Goal: Task Accomplishment & Management: Manage account settings

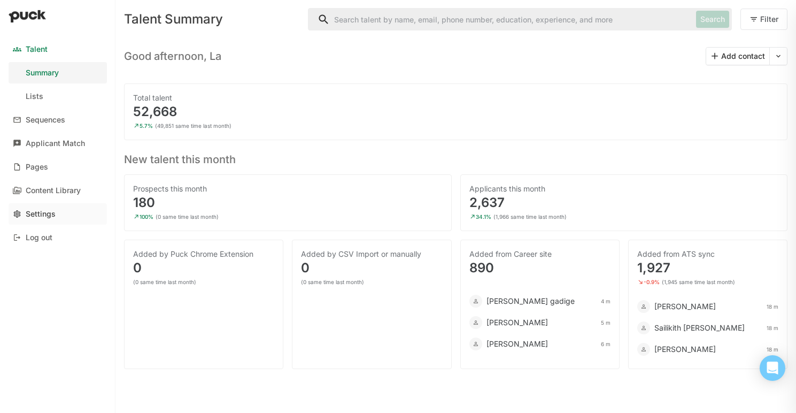
click at [37, 208] on link "Settings" at bounding box center [58, 213] width 98 height 21
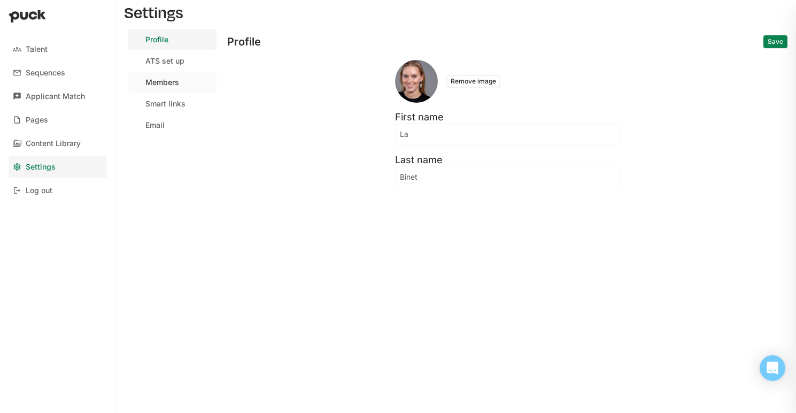
click at [163, 85] on div "Members" at bounding box center [162, 82] width 34 height 9
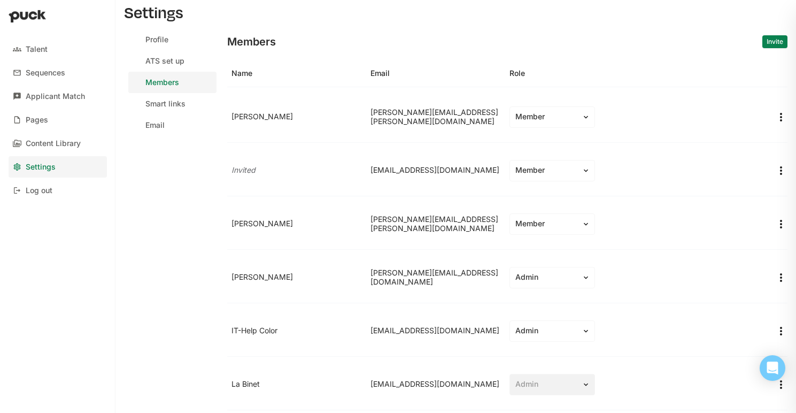
click at [763, 42] on button "Invite" at bounding box center [774, 41] width 25 height 13
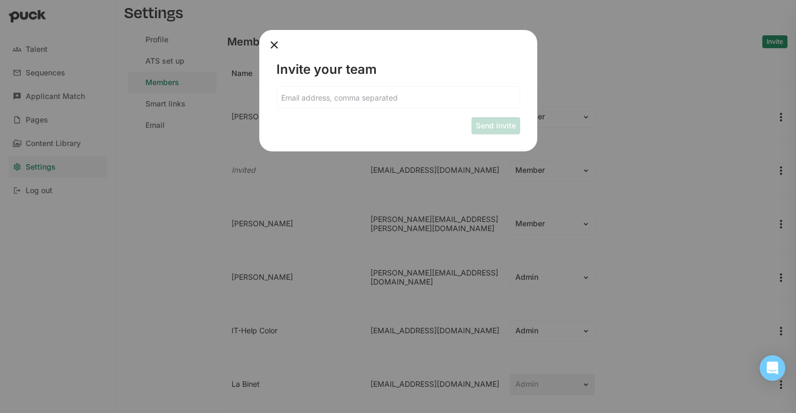
click at [383, 104] on input at bounding box center [398, 97] width 243 height 21
click at [505, 128] on button "Send invite" at bounding box center [495, 125] width 49 height 17
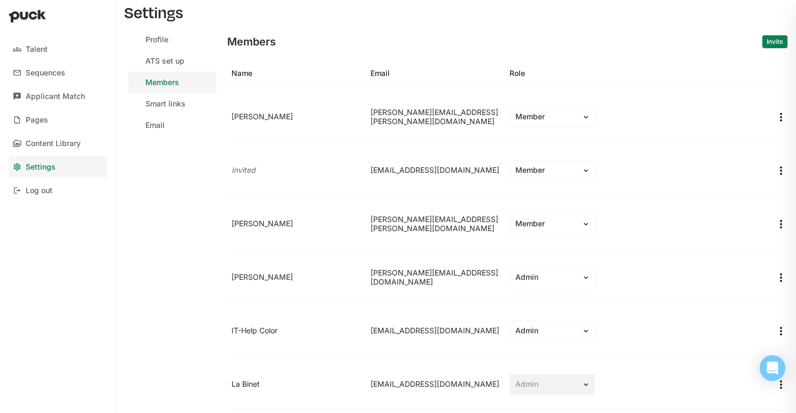
click at [766, 41] on button "Invite" at bounding box center [774, 41] width 25 height 13
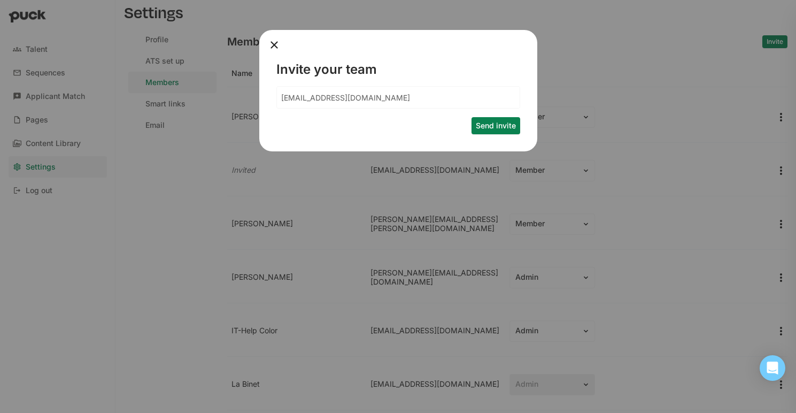
click at [355, 97] on input "[EMAIL_ADDRESS][DOMAIN_NAME]" at bounding box center [398, 97] width 243 height 21
click at [355, 97] on input "[EMAIL_ADDRESS][DOMAIN_NAME]" at bounding box center [392, 97] width 230 height 21
click at [489, 127] on button "Send invite" at bounding box center [495, 125] width 49 height 17
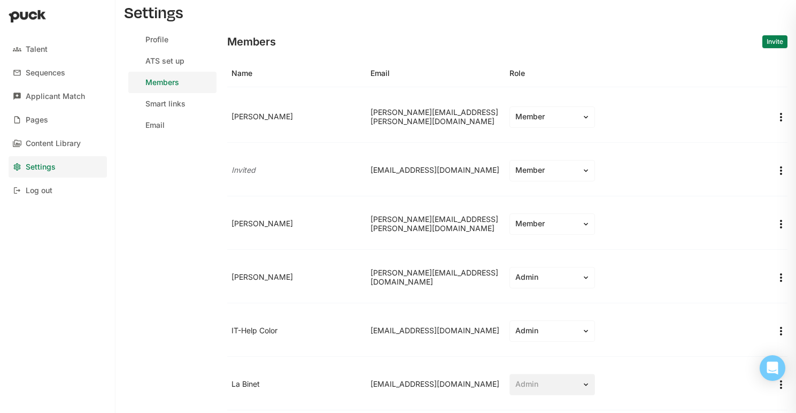
click at [775, 41] on button "Invite" at bounding box center [774, 41] width 25 height 13
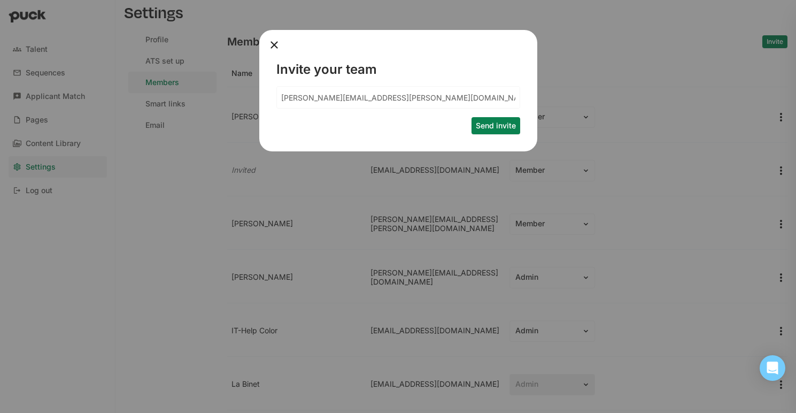
click at [379, 105] on input "[PERSON_NAME][EMAIL_ADDRESS][PERSON_NAME][DOMAIN_NAME]" at bounding box center [398, 97] width 243 height 21
click at [383, 100] on input "[PERSON_NAME][EMAIL_ADDRESS][PERSON_NAME][DOMAIN_NAME]" at bounding box center [392, 97] width 230 height 21
click at [382, 100] on input "[PERSON_NAME][EMAIL_ADDRESS][PERSON_NAME][DOMAIN_NAME]" at bounding box center [392, 97] width 230 height 21
click at [487, 123] on button "Send invite" at bounding box center [495, 125] width 49 height 17
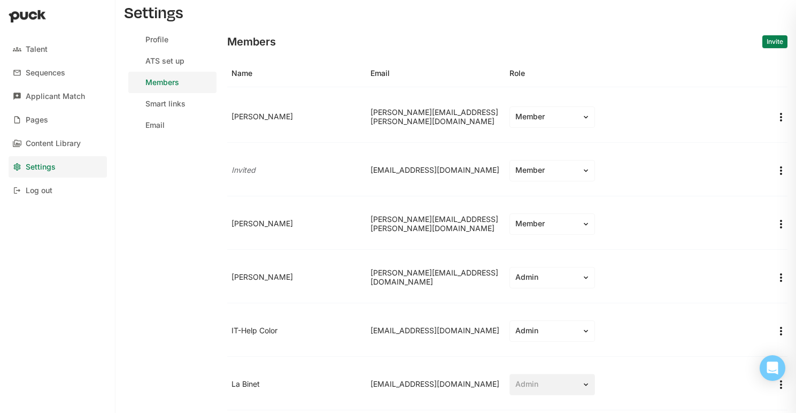
click at [768, 43] on button "Invite" at bounding box center [774, 41] width 25 height 13
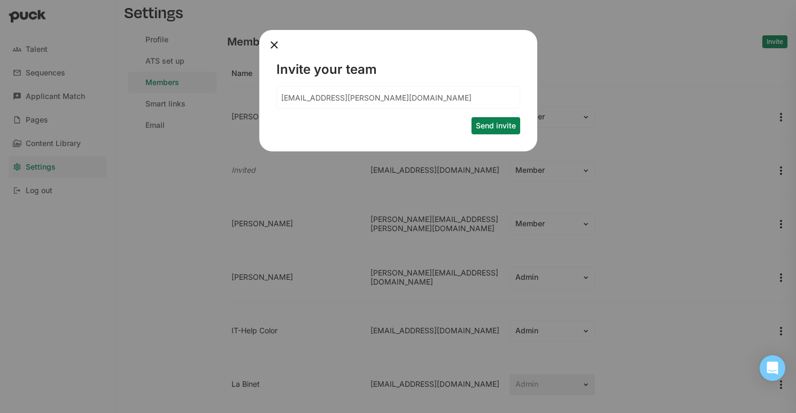
click at [441, 100] on input "[EMAIL_ADDRESS][PERSON_NAME][DOMAIN_NAME]" at bounding box center [398, 97] width 243 height 21
click at [441, 99] on input "[EMAIL_ADDRESS][PERSON_NAME][DOMAIN_NAME]" at bounding box center [392, 97] width 230 height 21
type input "[PERSON_NAME][EMAIL_ADDRESS][DOMAIN_NAME]"
click at [500, 123] on button "Send invite" at bounding box center [495, 125] width 49 height 17
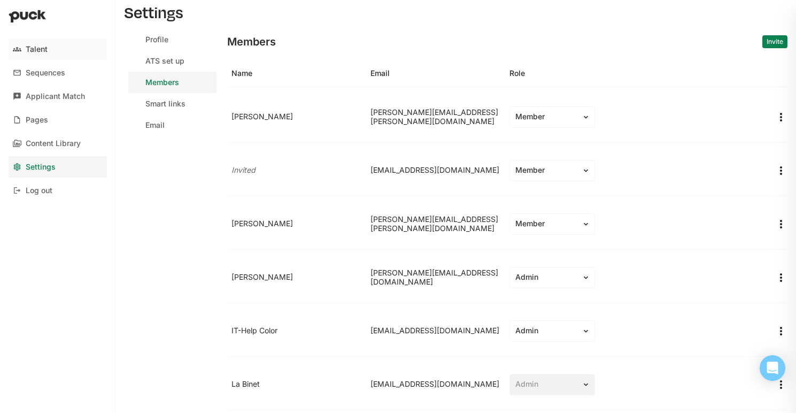
click at [33, 50] on div "Talent" at bounding box center [37, 49] width 22 height 9
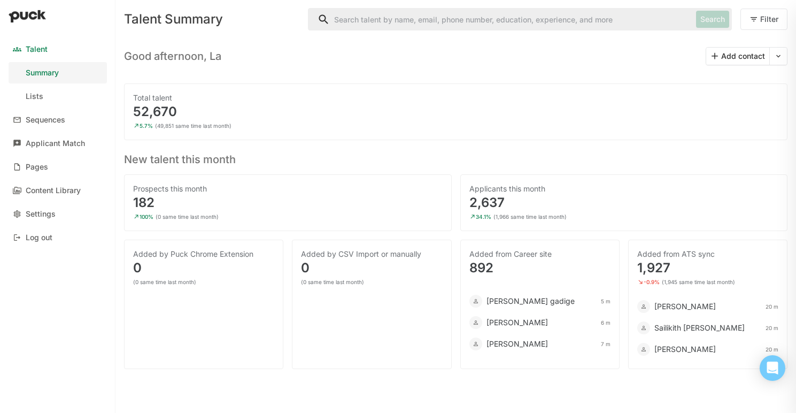
click at [370, 20] on input "Search" at bounding box center [499, 19] width 383 height 21
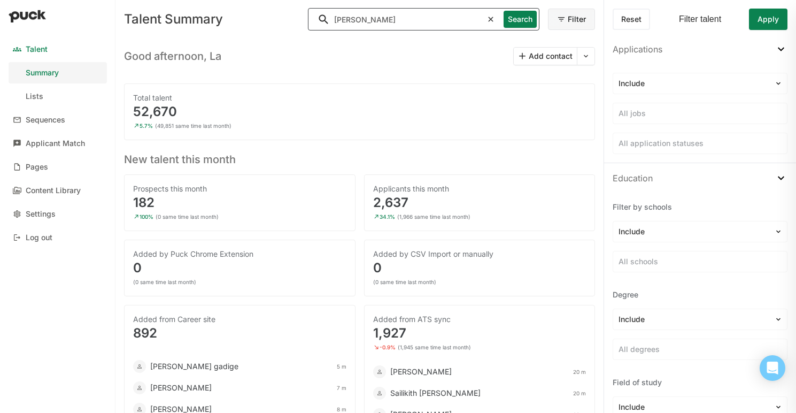
type input "carly eubanks"
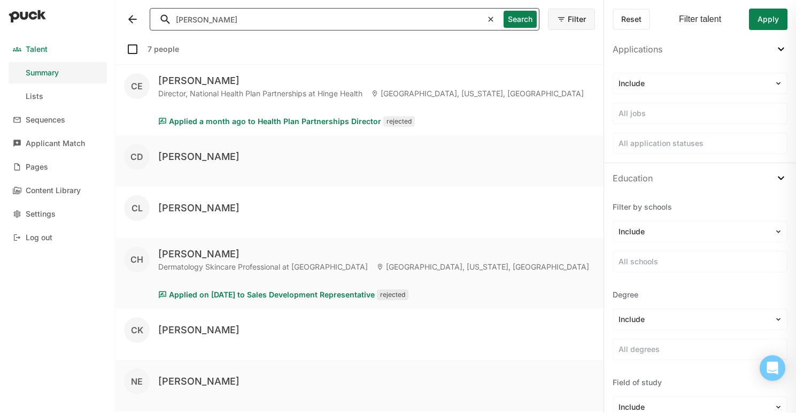
click at [130, 18] on button at bounding box center [132, 19] width 17 height 17
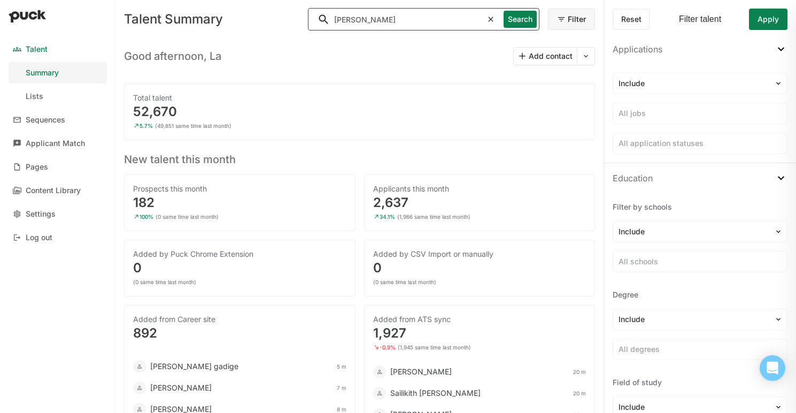
click at [429, 22] on input "carly eubanks" at bounding box center [395, 19] width 174 height 21
click at [36, 98] on div "Lists" at bounding box center [35, 96] width 18 height 9
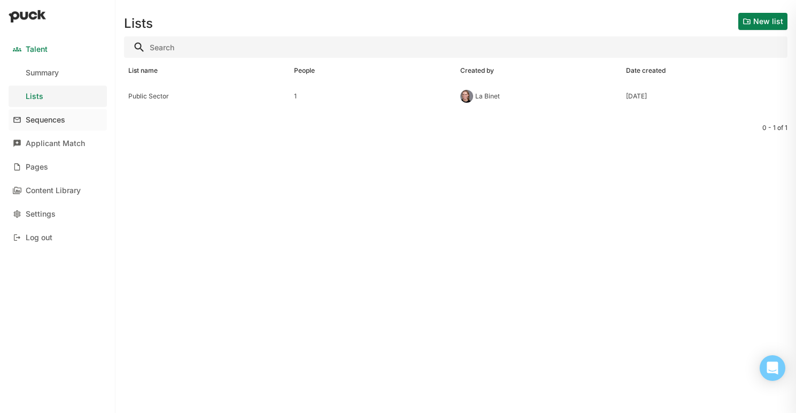
click at [44, 121] on div "Sequences" at bounding box center [46, 119] width 40 height 9
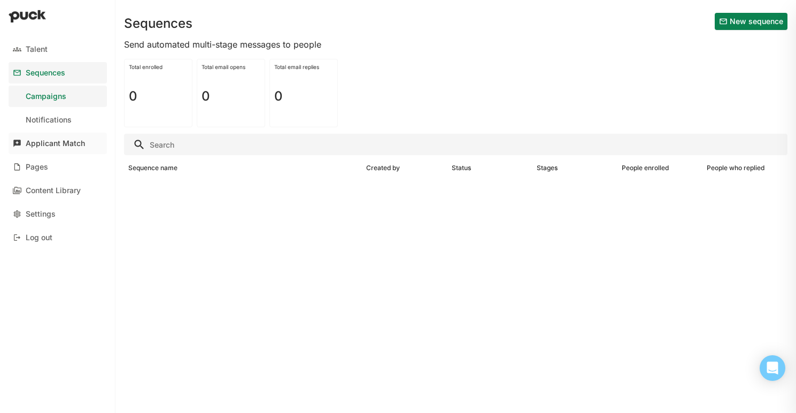
click at [41, 147] on div "Applicant Match" at bounding box center [55, 143] width 59 height 9
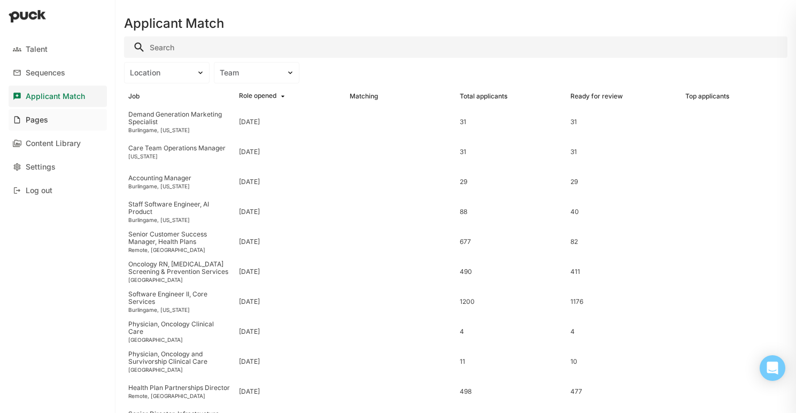
click at [46, 124] on div "Pages" at bounding box center [37, 119] width 22 height 9
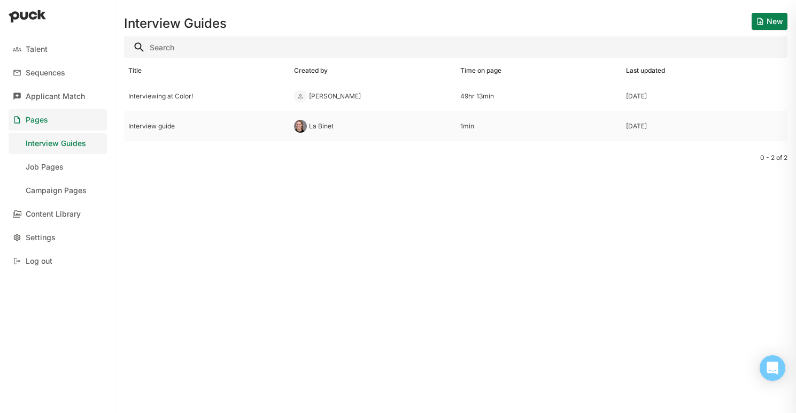
click at [531, 125] on div "1min" at bounding box center [538, 125] width 157 height 7
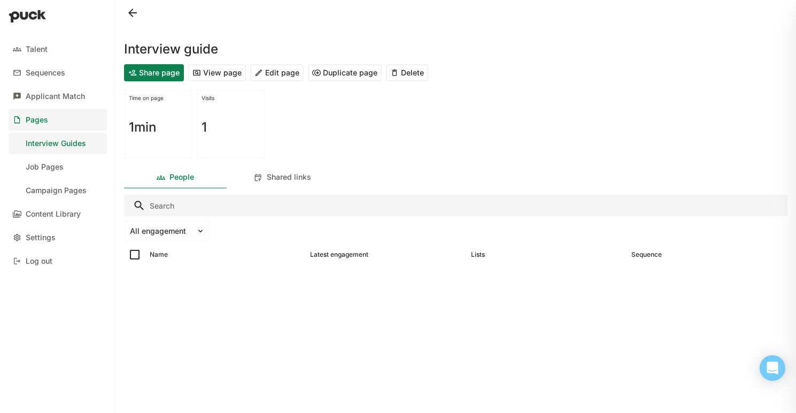
click at [401, 71] on button "Delete" at bounding box center [407, 72] width 42 height 17
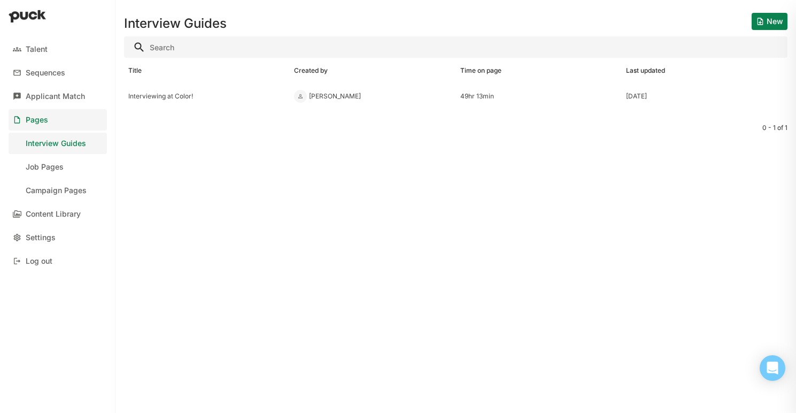
click at [62, 167] on div "Job Pages" at bounding box center [45, 166] width 38 height 9
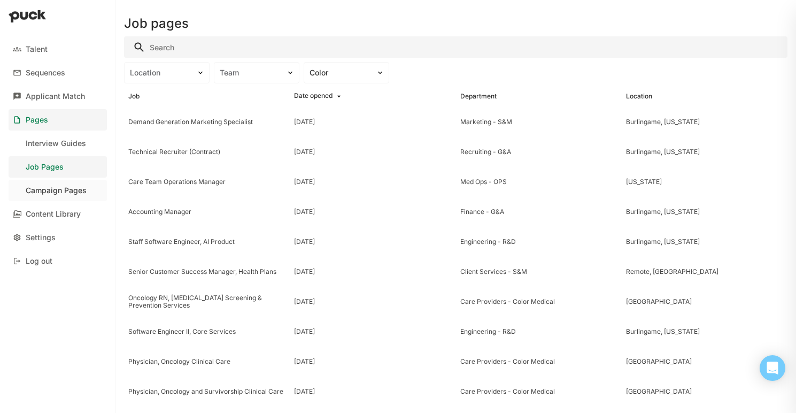
click at [46, 193] on div "Campaign Pages" at bounding box center [56, 190] width 61 height 9
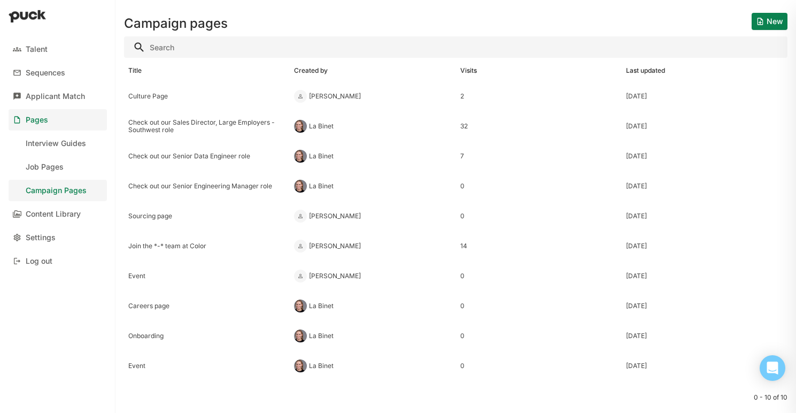
click at [145, 92] on div "Culture Page" at bounding box center [206, 95] width 157 height 7
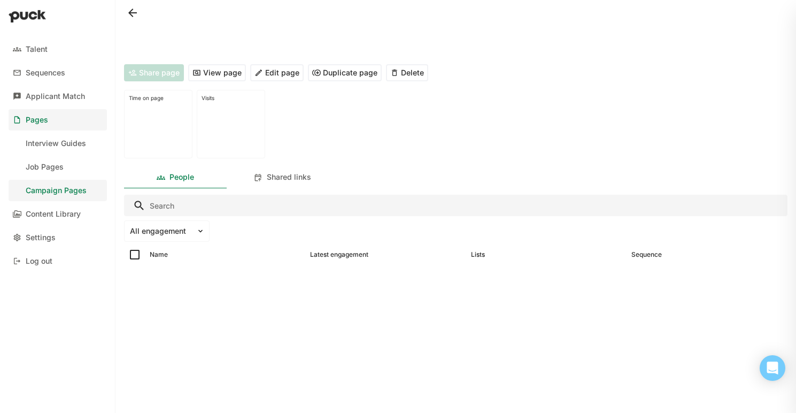
click at [220, 74] on button "View page" at bounding box center [217, 72] width 58 height 17
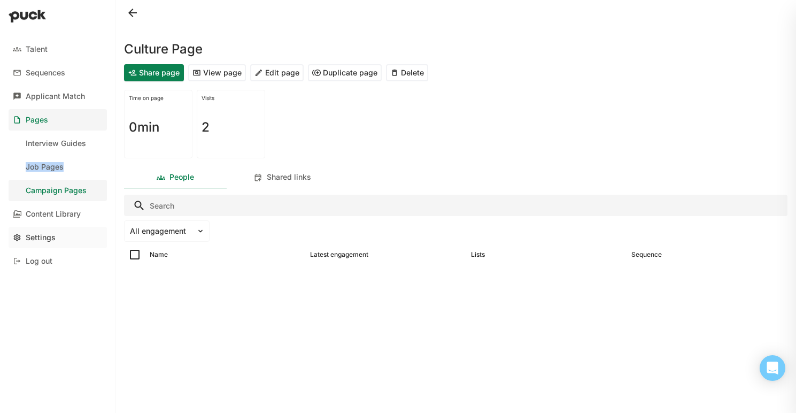
click at [43, 242] on link "Settings" at bounding box center [58, 237] width 98 height 21
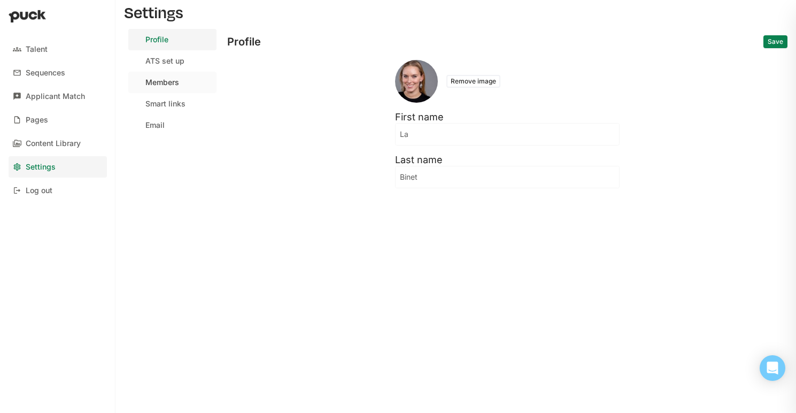
click at [157, 86] on div "Members" at bounding box center [162, 82] width 34 height 9
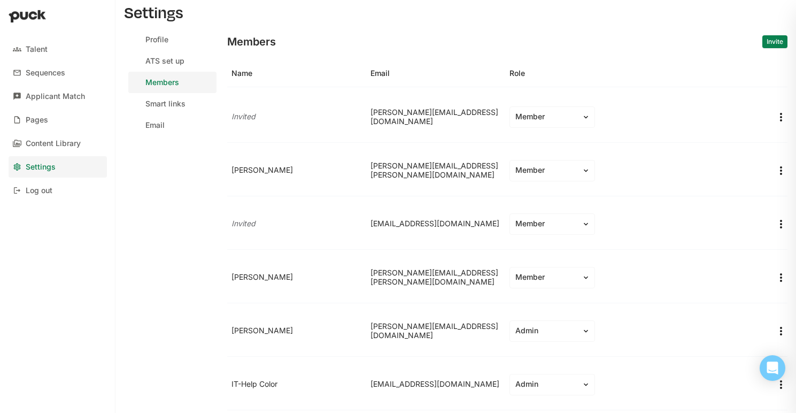
click at [769, 42] on button "Invite" at bounding box center [774, 41] width 25 height 13
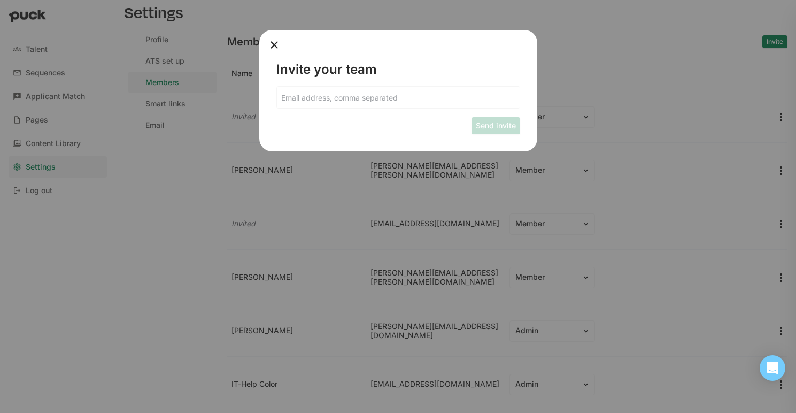
click at [360, 102] on input at bounding box center [398, 97] width 243 height 21
type input "[EMAIL_ADDRESS][DOMAIN_NAME]"
click at [487, 129] on button "Send invite" at bounding box center [495, 125] width 49 height 17
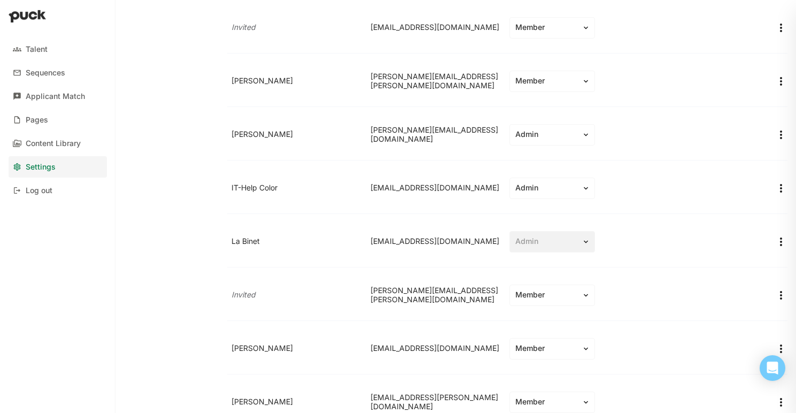
scroll to position [231, 0]
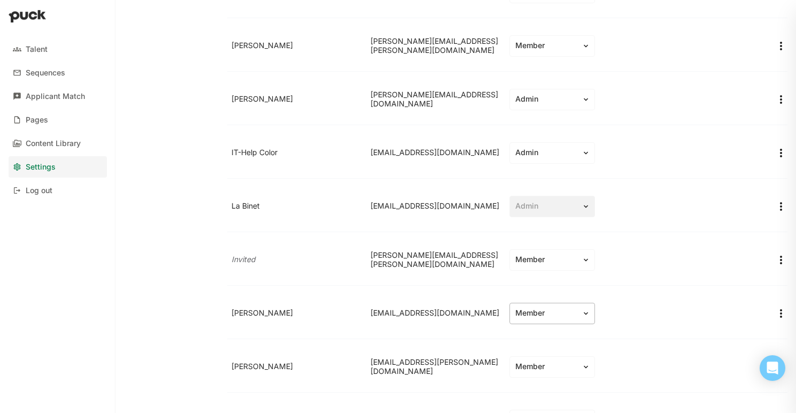
click at [549, 316] on div "Member" at bounding box center [545, 312] width 61 height 9
click at [547, 346] on div "Admin" at bounding box center [542, 342] width 23 height 9
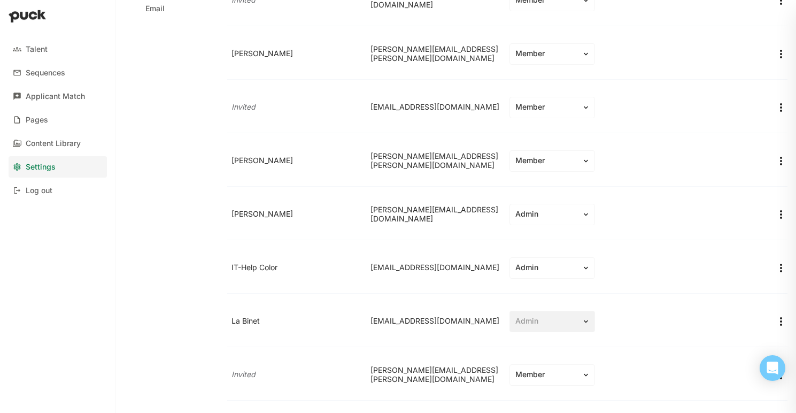
scroll to position [0, 0]
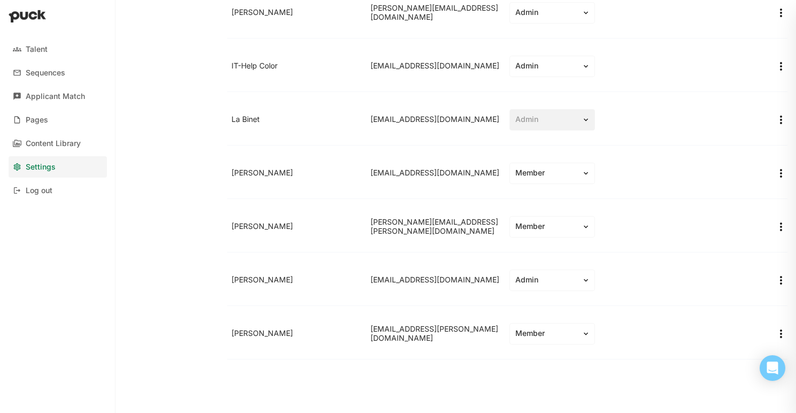
scroll to position [3, 0]
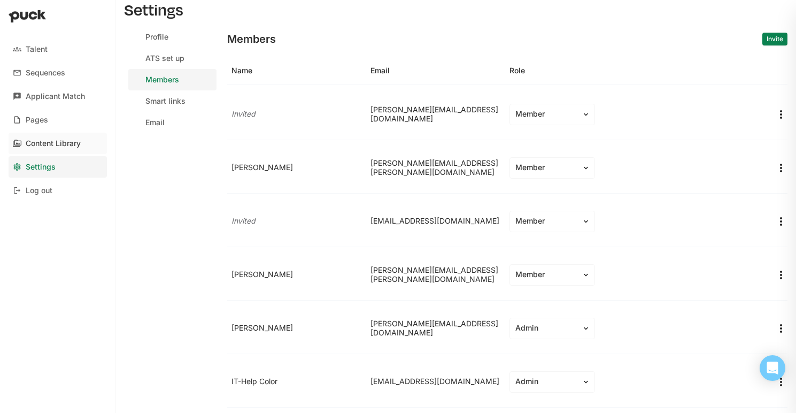
click at [45, 150] on link "Content Library" at bounding box center [58, 143] width 98 height 21
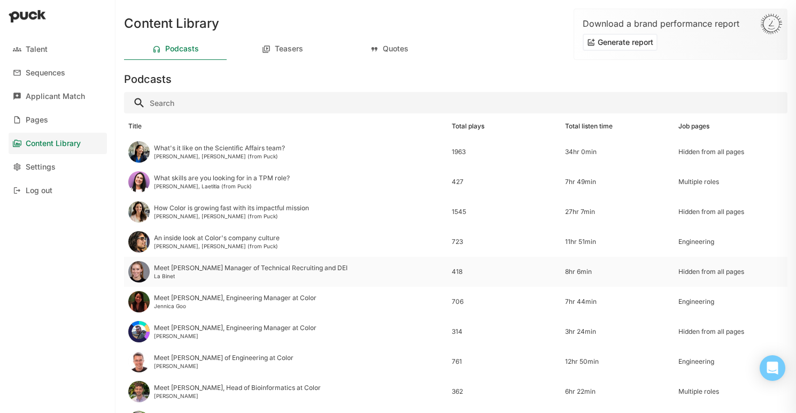
scroll to position [25, 0]
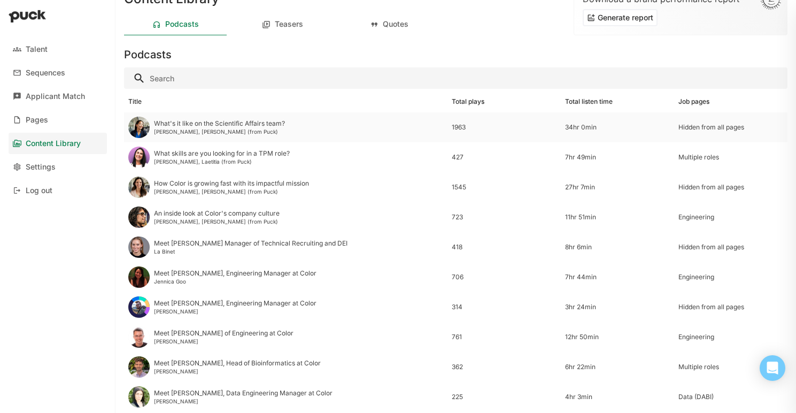
click at [205, 127] on div "What's it like on the Scientific Affairs team?" at bounding box center [219, 123] width 131 height 7
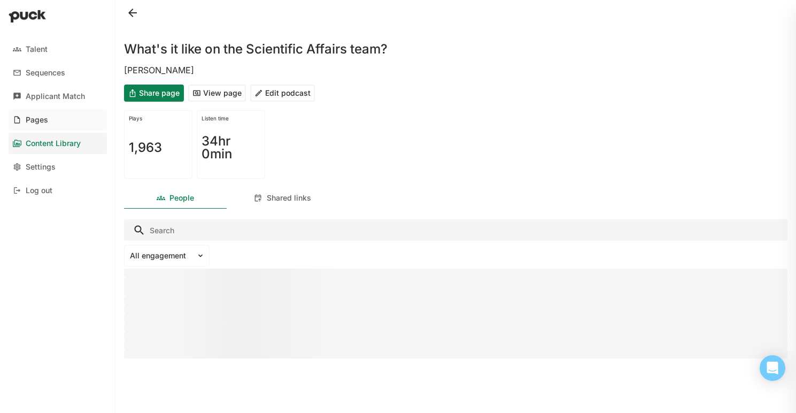
click at [31, 118] on div "Pages" at bounding box center [37, 119] width 22 height 9
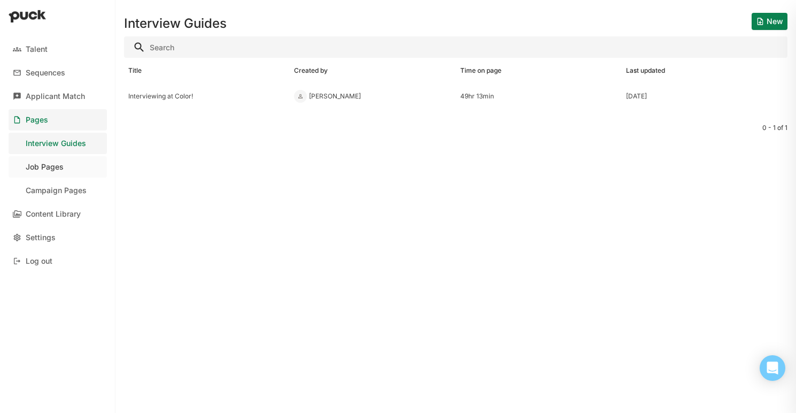
click at [49, 170] on div "Job Pages" at bounding box center [45, 166] width 38 height 9
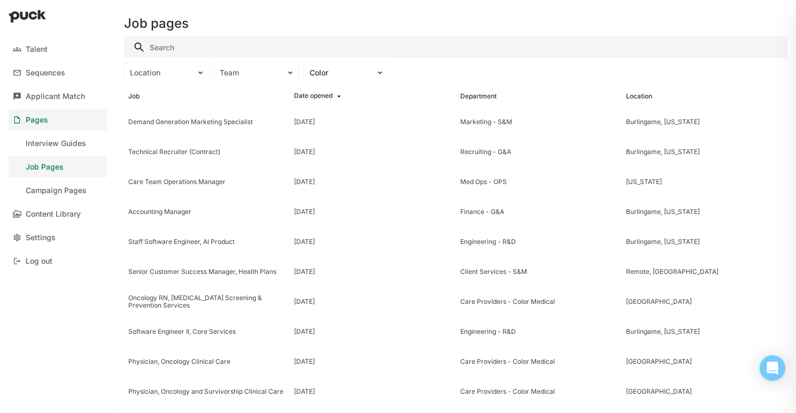
click at [166, 49] on input "Search" at bounding box center [455, 46] width 663 height 21
click at [35, 214] on div "Content Library" at bounding box center [53, 213] width 55 height 9
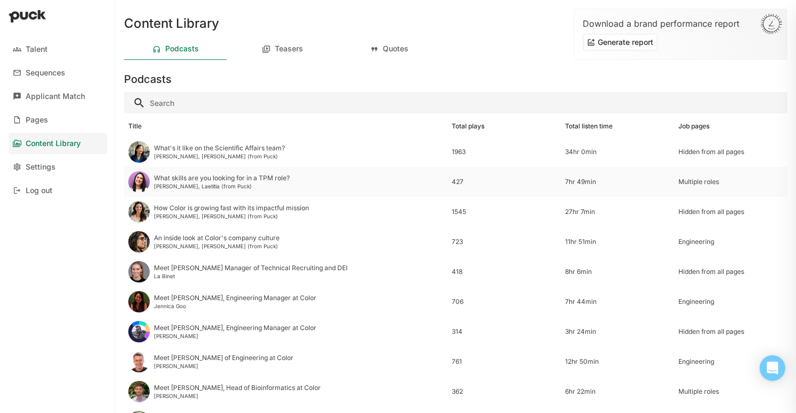
click at [194, 184] on div "[PERSON_NAME], Laetitia (from Puck)" at bounding box center [222, 186] width 136 height 6
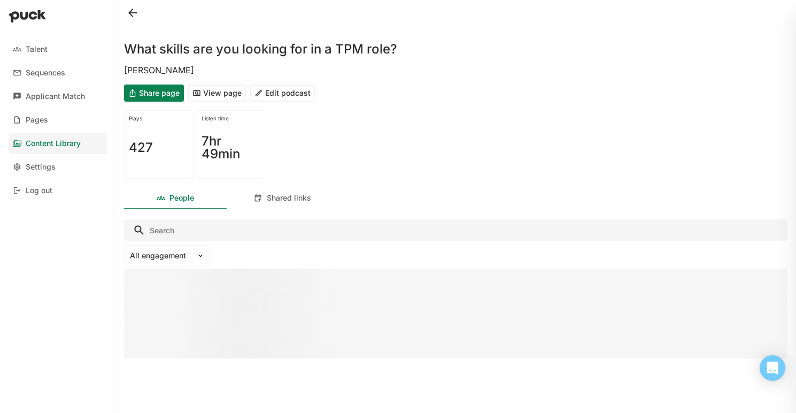
click at [275, 96] on button "Edit podcast" at bounding box center [282, 92] width 65 height 17
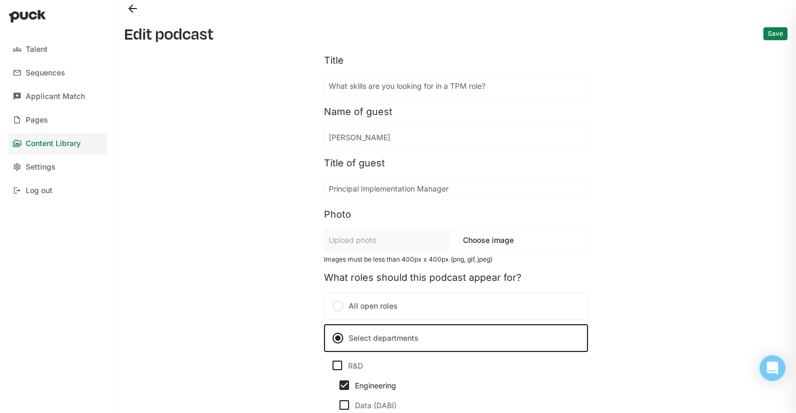
click at [57, 145] on div "Content Library" at bounding box center [53, 143] width 55 height 9
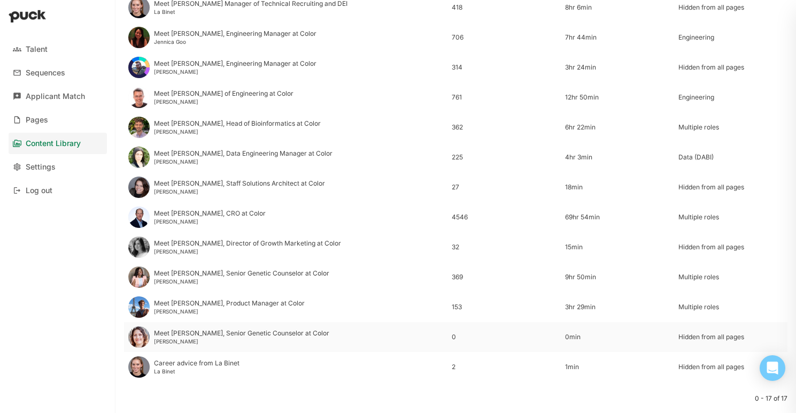
scroll to position [290, 0]
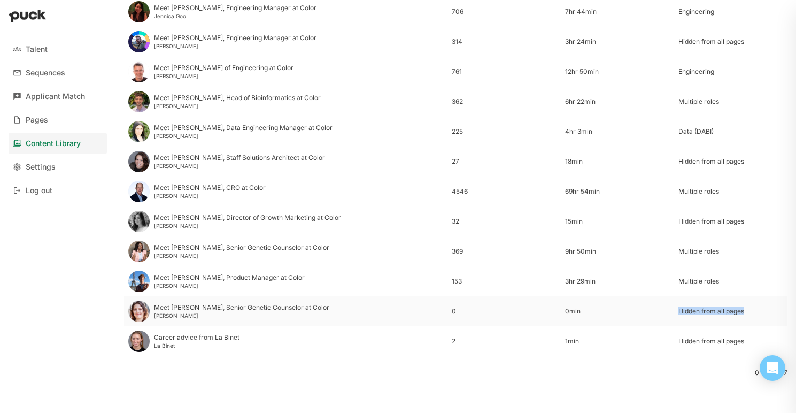
drag, startPoint x: 699, startPoint y: 308, endPoint x: 758, endPoint y: 310, distance: 58.8
click at [758, 310] on div "Hidden from all pages" at bounding box center [730, 310] width 105 height 7
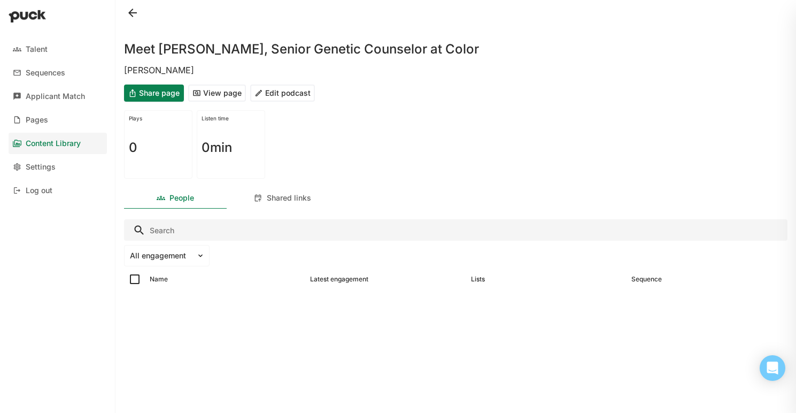
click at [127, 12] on button at bounding box center [132, 12] width 17 height 17
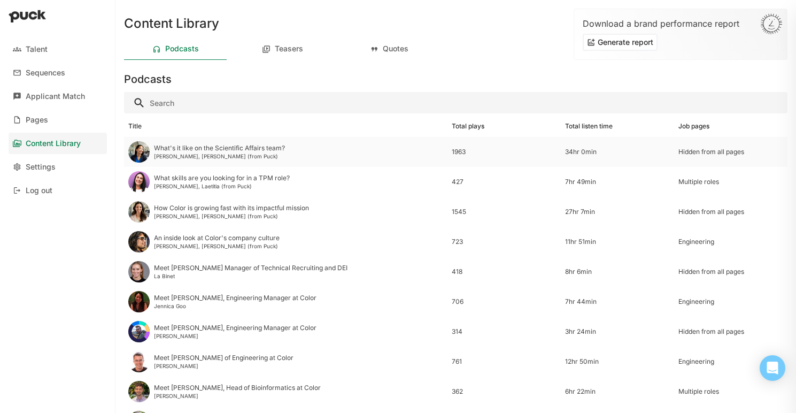
click at [162, 151] on div "What's it like on the Scientific Affairs team?" at bounding box center [219, 147] width 131 height 7
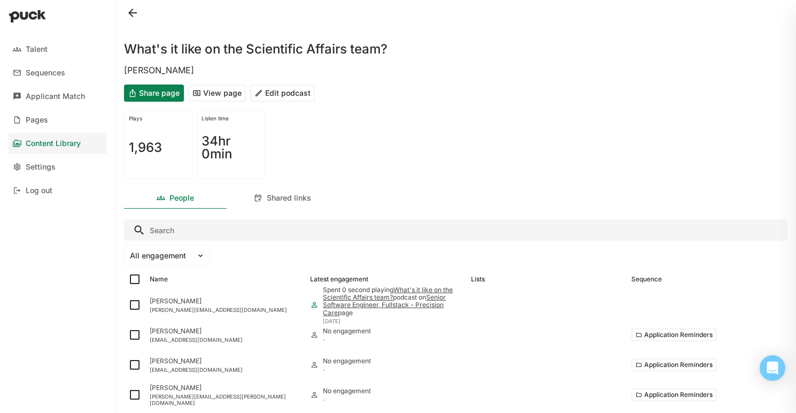
click at [285, 91] on button "Edit podcast" at bounding box center [282, 92] width 65 height 17
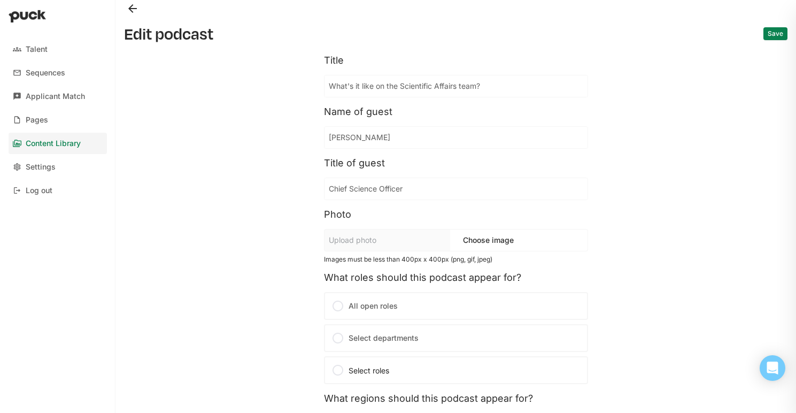
click at [394, 82] on input "What's it like on the Scientific Affairs team?" at bounding box center [455, 85] width 263 height 21
click at [136, 11] on button "Back" at bounding box center [132, 8] width 17 height 17
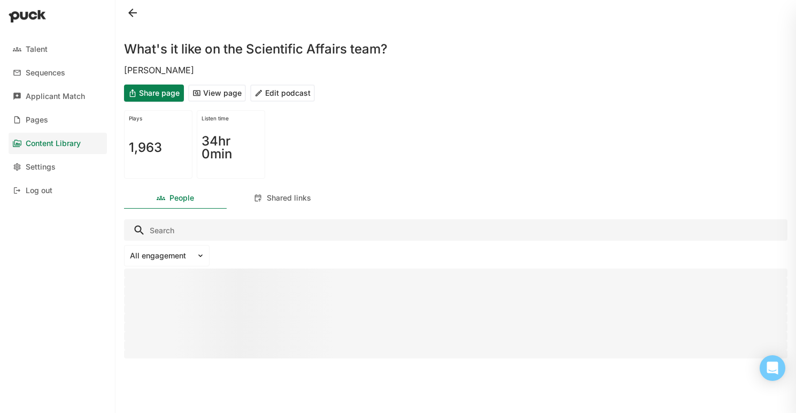
click at [131, 14] on button at bounding box center [132, 12] width 17 height 17
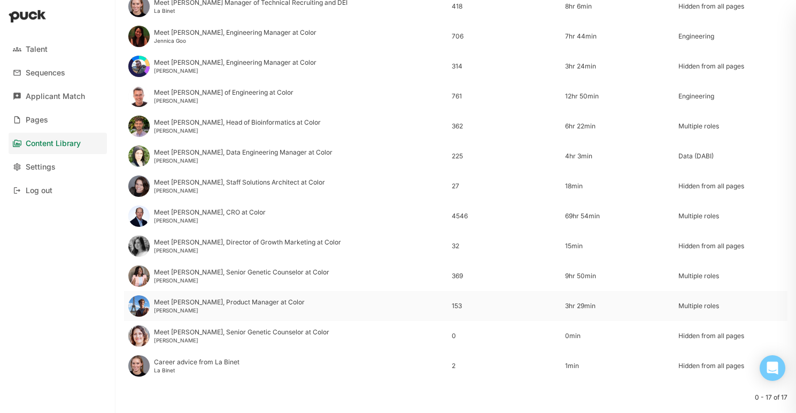
scroll to position [272, 0]
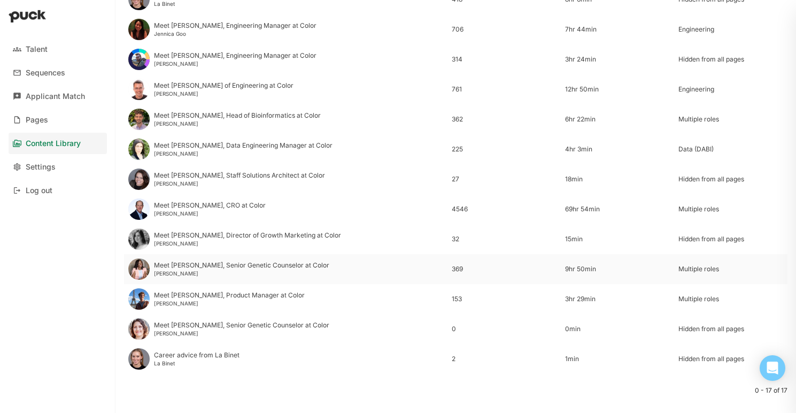
click at [145, 267] on img at bounding box center [138, 268] width 21 height 21
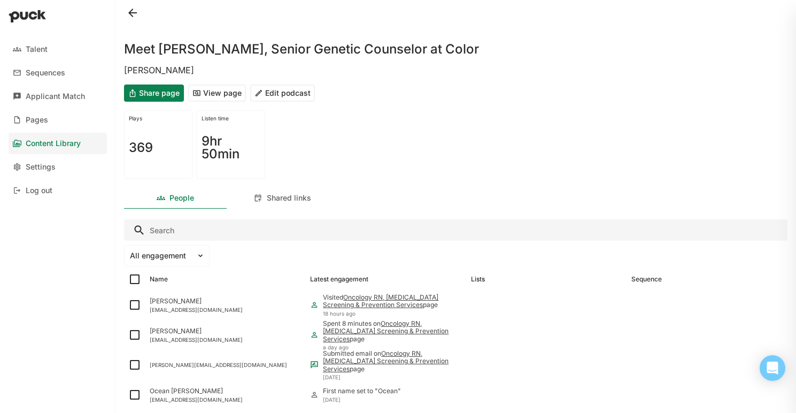
click at [266, 94] on button "Edit podcast" at bounding box center [282, 92] width 65 height 17
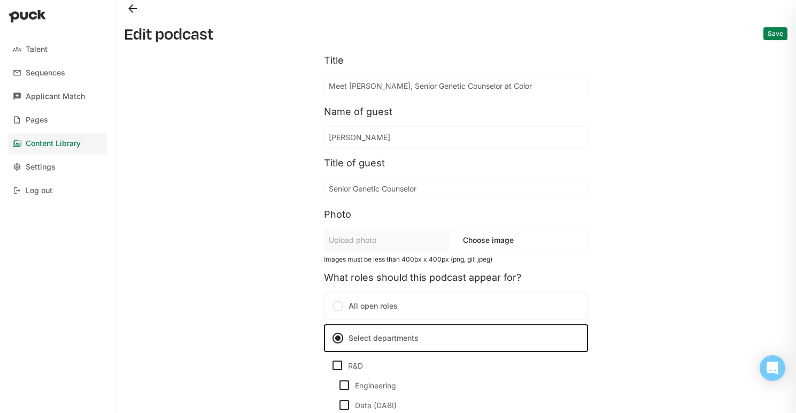
click at [137, 9] on button "Back" at bounding box center [132, 8] width 17 height 17
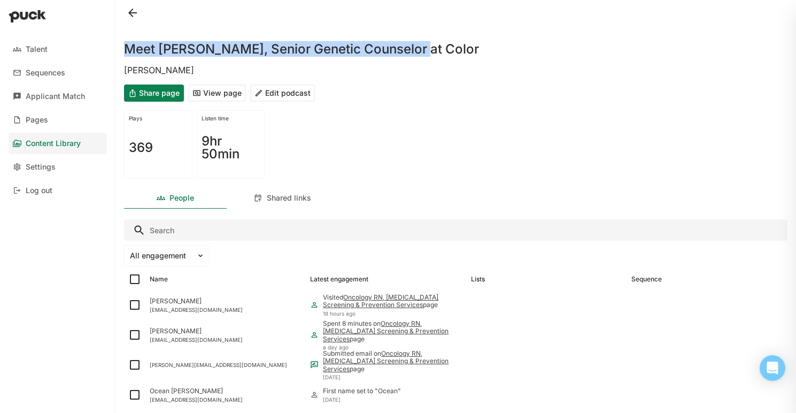
drag, startPoint x: 126, startPoint y: 46, endPoint x: 416, endPoint y: 46, distance: 290.1
click at [416, 46] on div "Meet [PERSON_NAME], Senior Genetic Counselor at Color" at bounding box center [455, 43] width 663 height 34
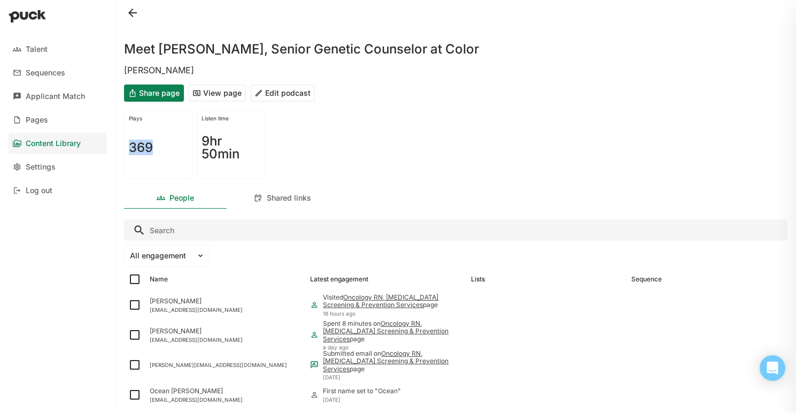
drag, startPoint x: 157, startPoint y: 148, endPoint x: 115, endPoint y: 151, distance: 41.8
click at [115, 151] on div "Meet [PERSON_NAME], Senior Genetic Counselor at Color [PERSON_NAME] Share page …" at bounding box center [455, 206] width 680 height 413
drag, startPoint x: 244, startPoint y: 157, endPoint x: 194, endPoint y: 130, distance: 56.0
click at [194, 130] on div "Plays 369 Listen time 9hr 50min" at bounding box center [455, 144] width 663 height 77
click at [222, 93] on button "View page" at bounding box center [217, 92] width 58 height 17
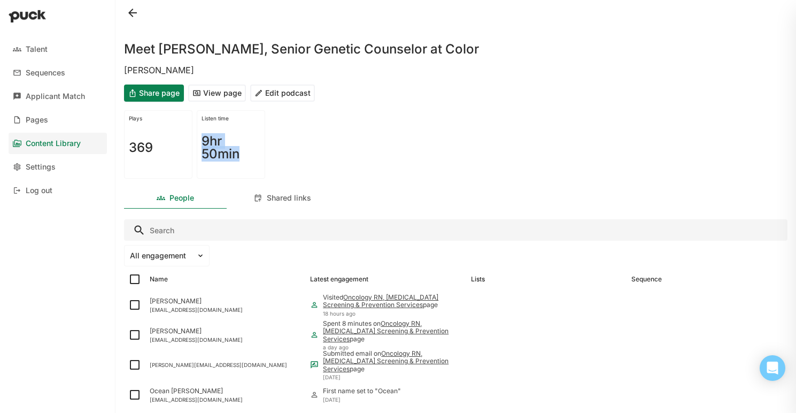
click at [132, 12] on button at bounding box center [132, 12] width 17 height 17
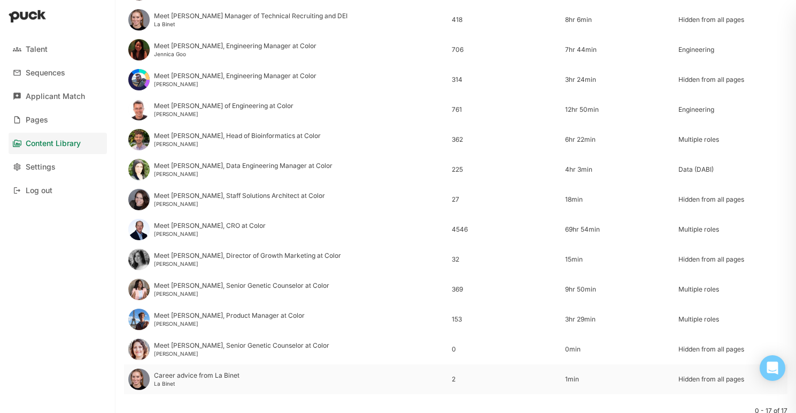
scroll to position [245, 0]
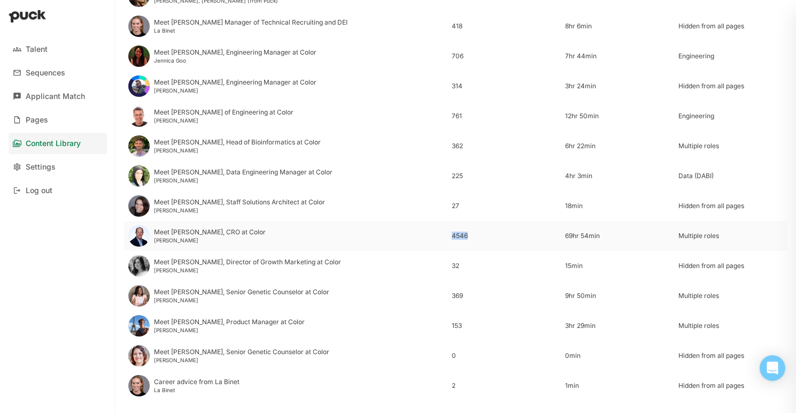
drag, startPoint x: 464, startPoint y: 234, endPoint x: 446, endPoint y: 237, distance: 18.4
click at [447, 237] on div "4546" at bounding box center [503, 236] width 113 height 30
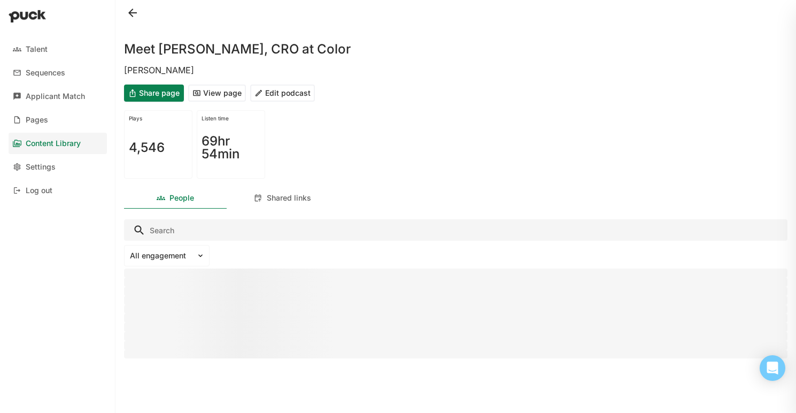
click at [136, 11] on button at bounding box center [132, 12] width 17 height 17
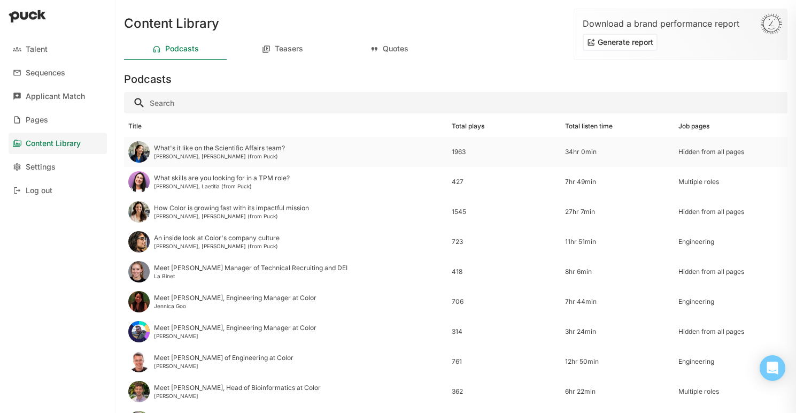
click at [166, 153] on div "[PERSON_NAME], [PERSON_NAME] (from Puck)" at bounding box center [219, 156] width 131 height 6
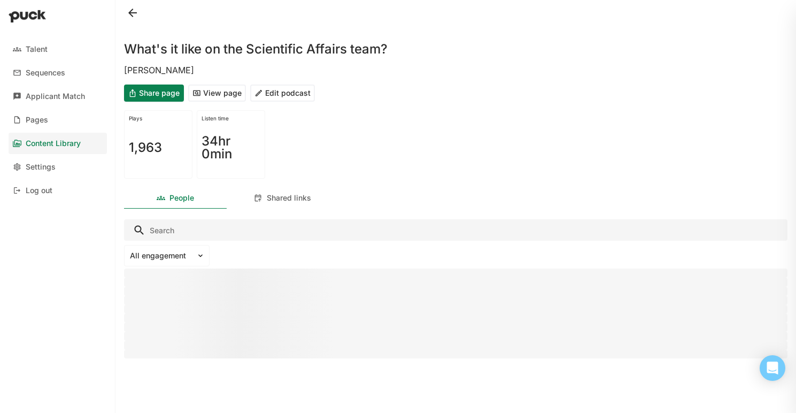
click at [287, 95] on button "Edit podcast" at bounding box center [282, 92] width 65 height 17
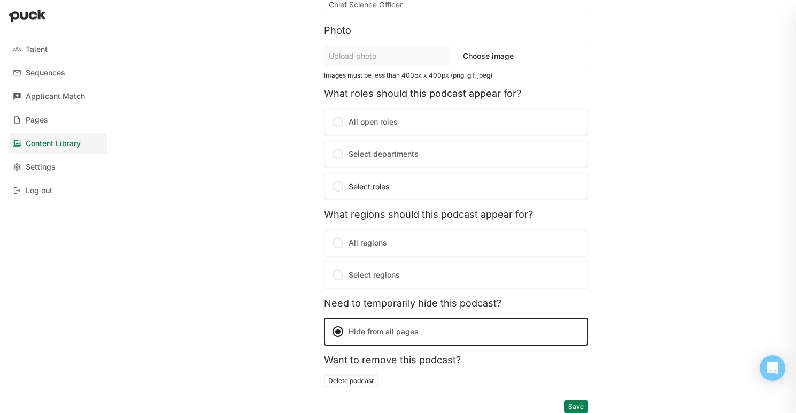
scroll to position [188, 0]
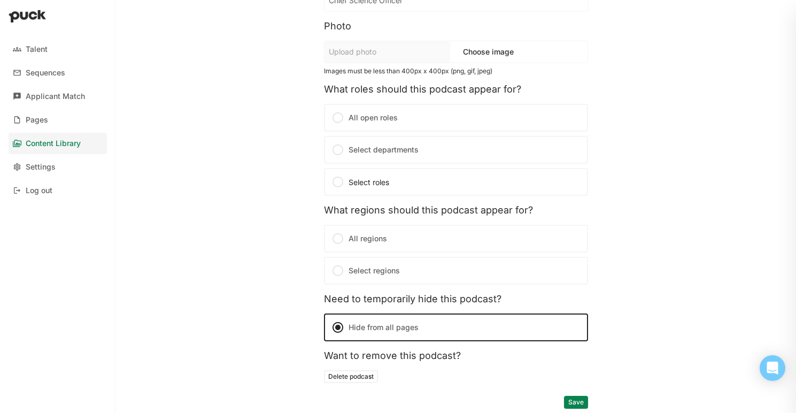
click at [341, 378] on button "Delete podcast" at bounding box center [351, 376] width 54 height 13
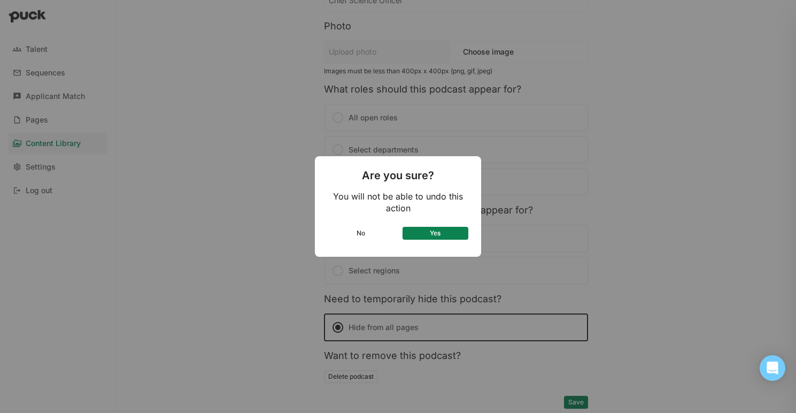
click at [441, 233] on button "Yes" at bounding box center [435, 233] width 66 height 13
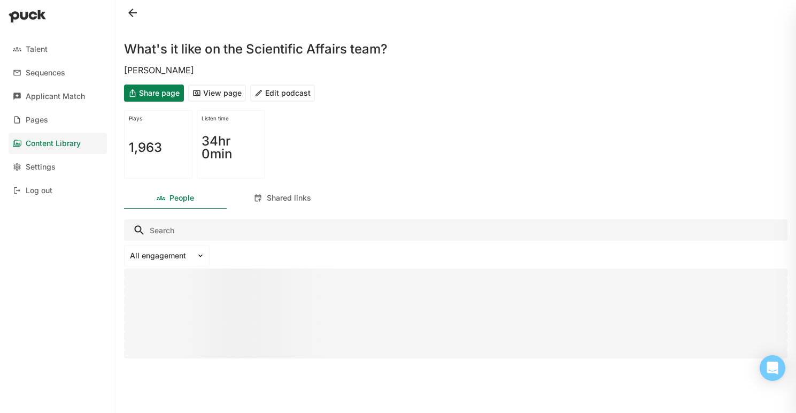
click at [72, 143] on div "Content Library" at bounding box center [53, 143] width 55 height 9
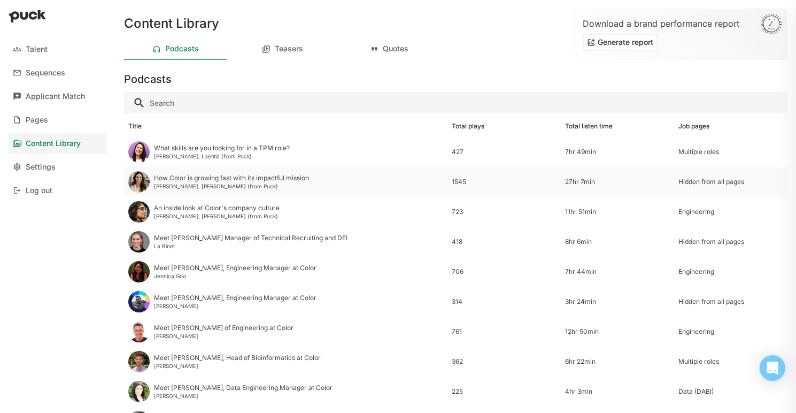
click at [269, 180] on div "How Color is growing fast with its impactful mission" at bounding box center [231, 177] width 155 height 7
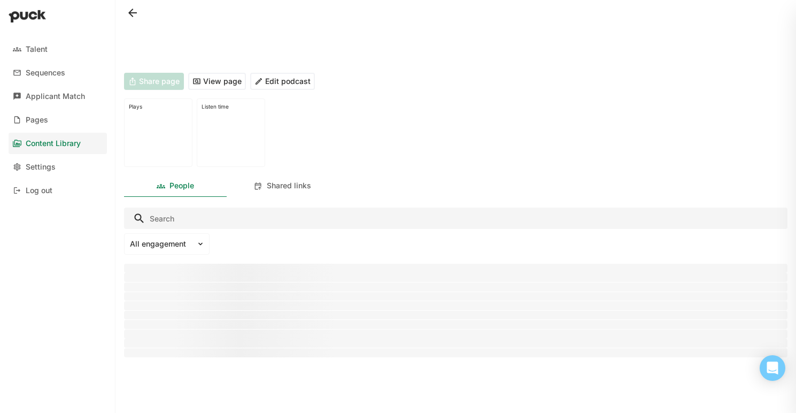
click at [274, 81] on button "Edit podcast" at bounding box center [282, 81] width 65 height 17
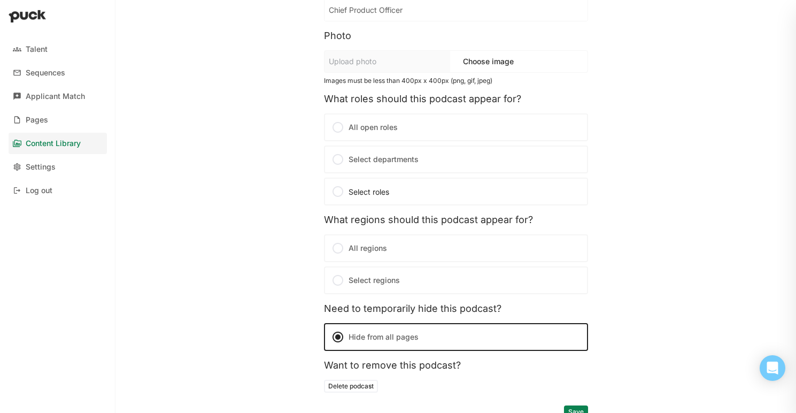
scroll to position [188, 0]
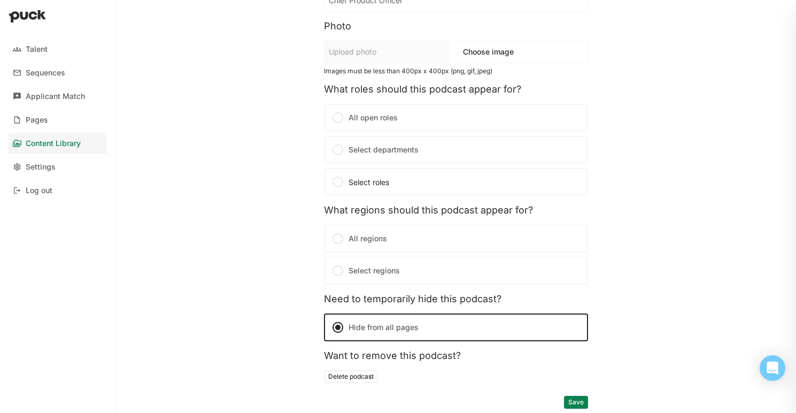
click at [345, 378] on button "Delete podcast" at bounding box center [351, 376] width 54 height 13
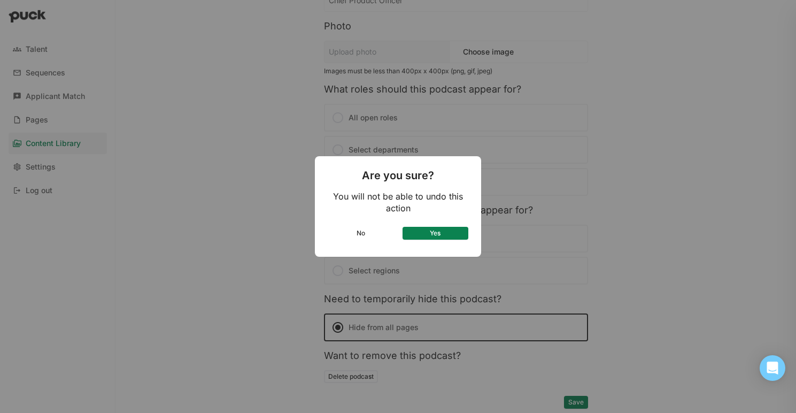
click at [443, 236] on button "Yes" at bounding box center [435, 233] width 66 height 13
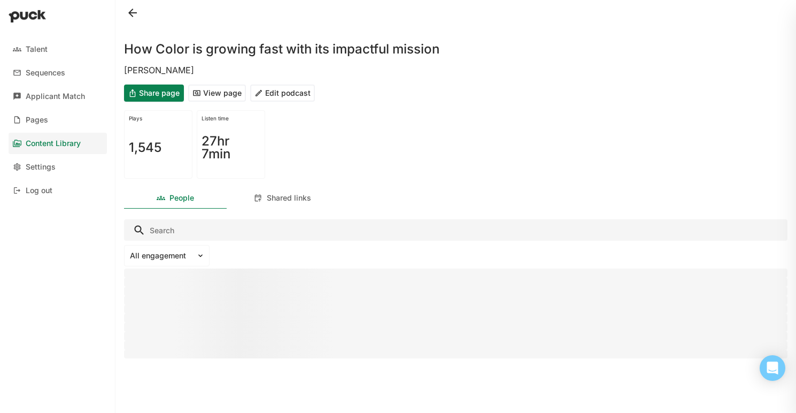
click at [134, 9] on button at bounding box center [132, 12] width 17 height 17
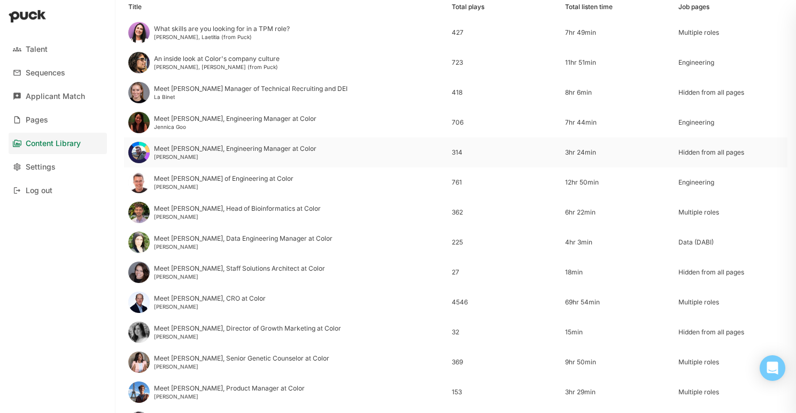
scroll to position [113, 0]
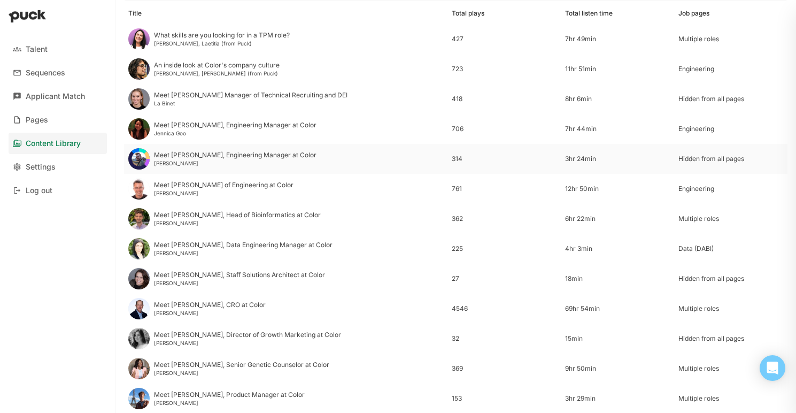
click at [208, 155] on div "Meet [PERSON_NAME], Engineering Manager at Color" at bounding box center [235, 154] width 162 height 7
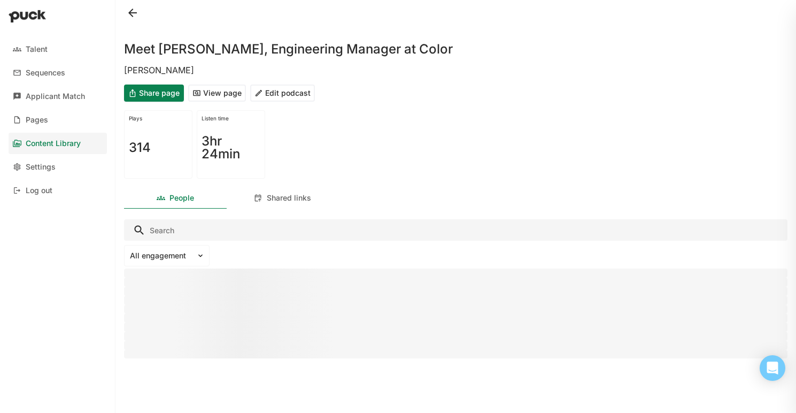
click at [284, 95] on button "Edit podcast" at bounding box center [282, 92] width 65 height 17
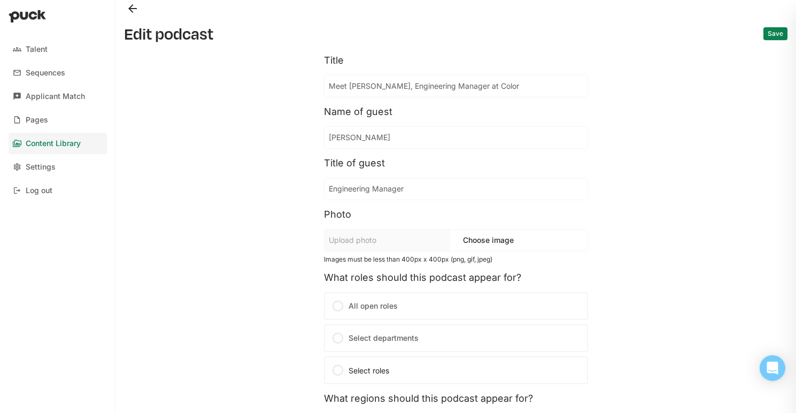
scroll to position [188, 0]
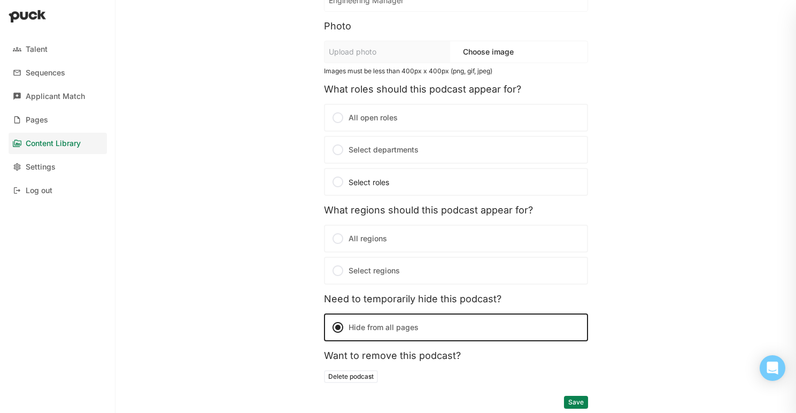
click at [345, 377] on button "Delete podcast" at bounding box center [351, 376] width 54 height 13
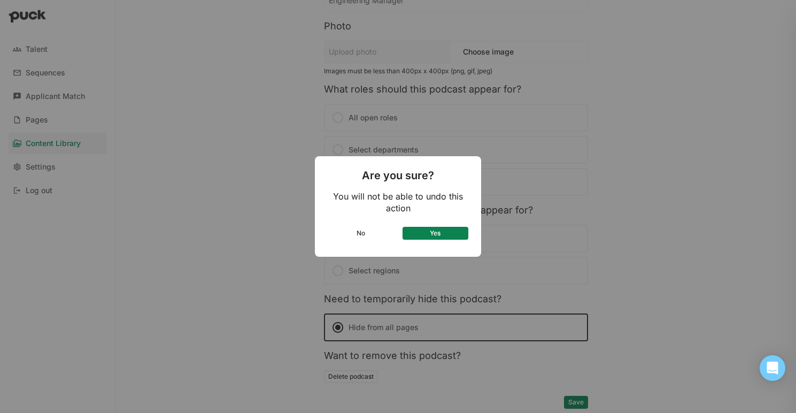
click at [440, 235] on button "Yes" at bounding box center [435, 233] width 66 height 13
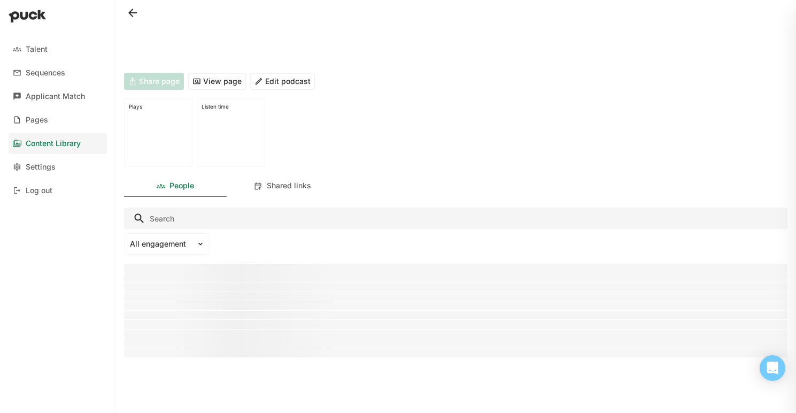
click at [58, 143] on div "Content Library" at bounding box center [53, 143] width 55 height 9
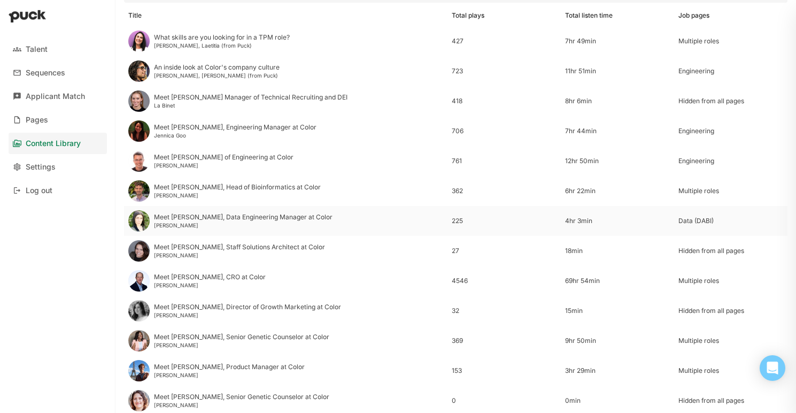
scroll to position [119, 0]
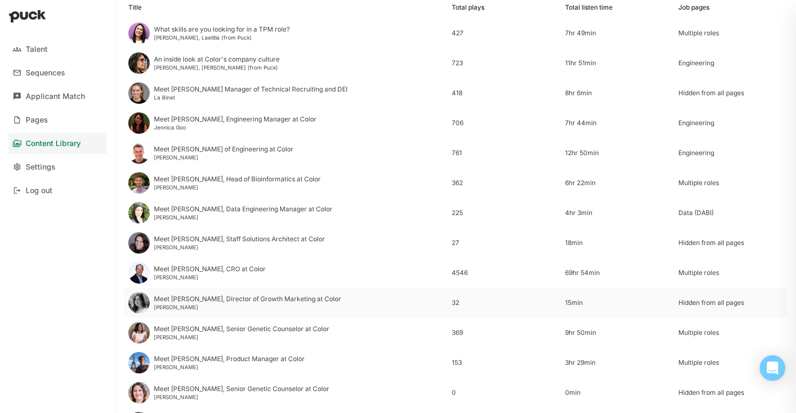
click at [256, 303] on div "Meet [PERSON_NAME], Director of Growth Marketing at Color [PERSON_NAME]" at bounding box center [247, 302] width 187 height 15
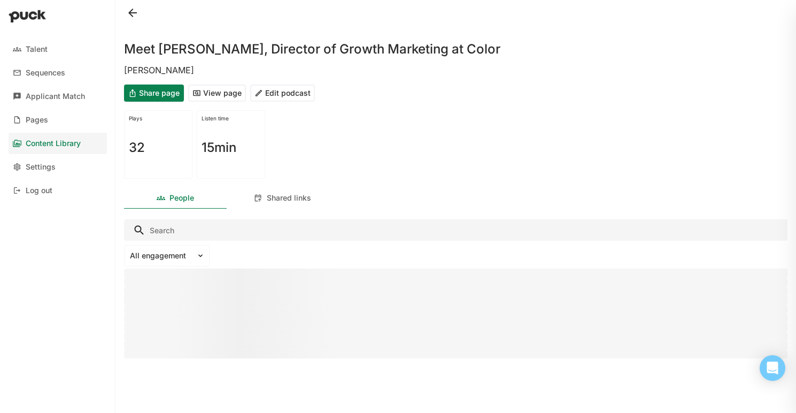
click at [286, 92] on button "Edit podcast" at bounding box center [282, 92] width 65 height 17
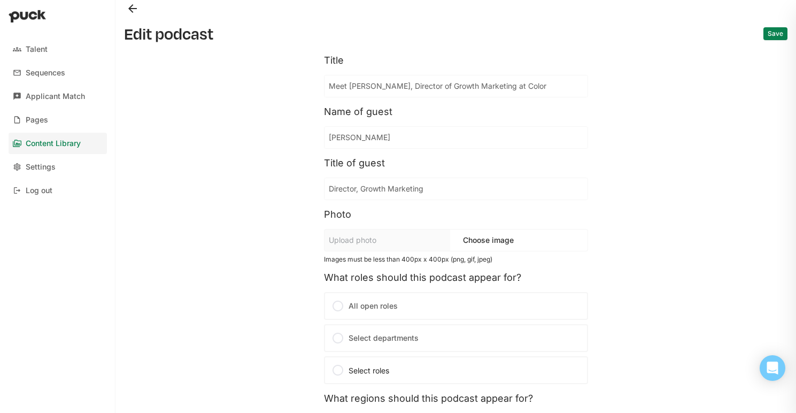
scroll to position [188, 0]
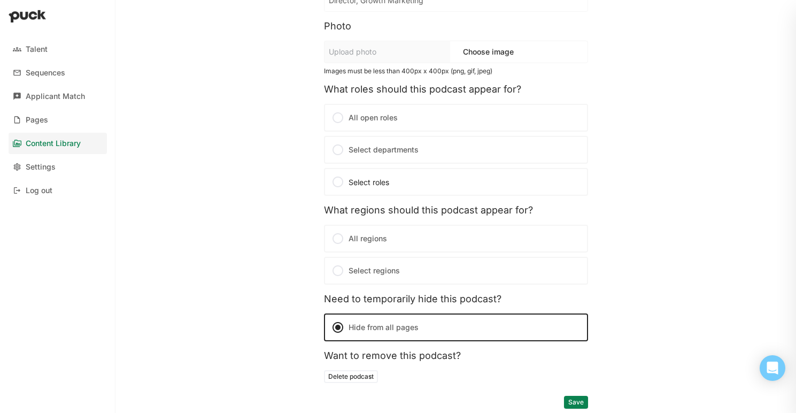
click at [356, 377] on button "Delete podcast" at bounding box center [351, 376] width 54 height 13
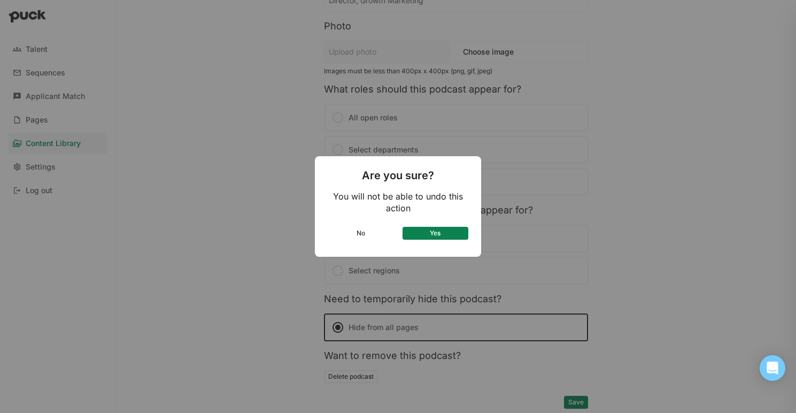
click at [444, 236] on button "Yes" at bounding box center [435, 233] width 66 height 13
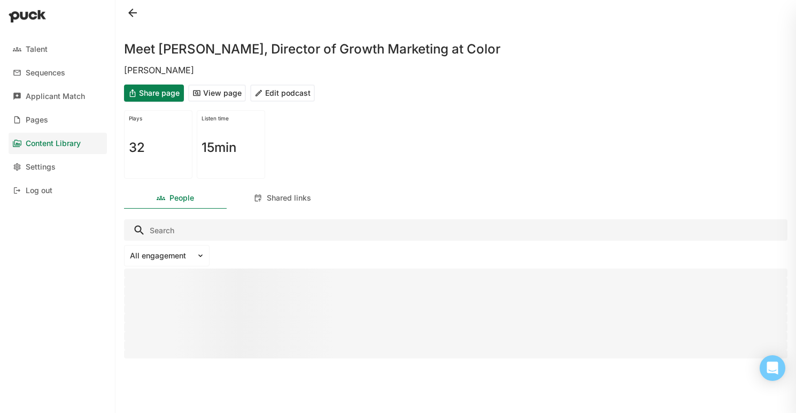
click at [44, 146] on div "Content Library" at bounding box center [53, 143] width 55 height 9
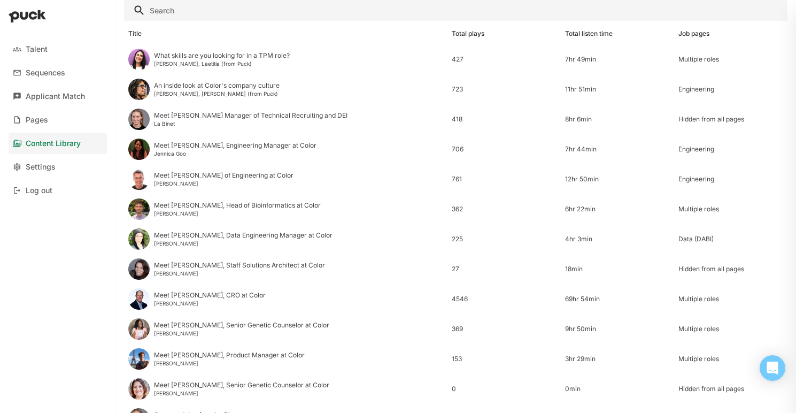
scroll to position [40, 0]
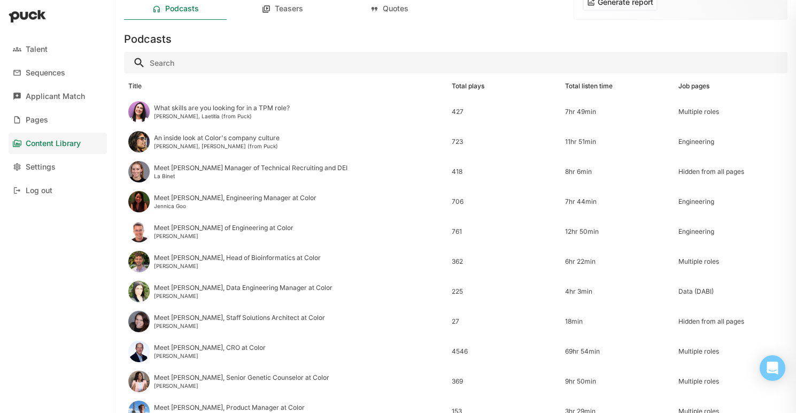
click at [290, 1] on div "Teasers" at bounding box center [282, 8] width 103 height 21
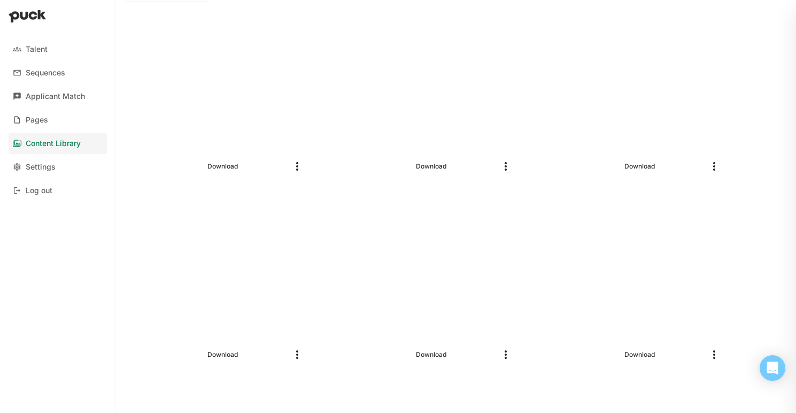
scroll to position [0, 0]
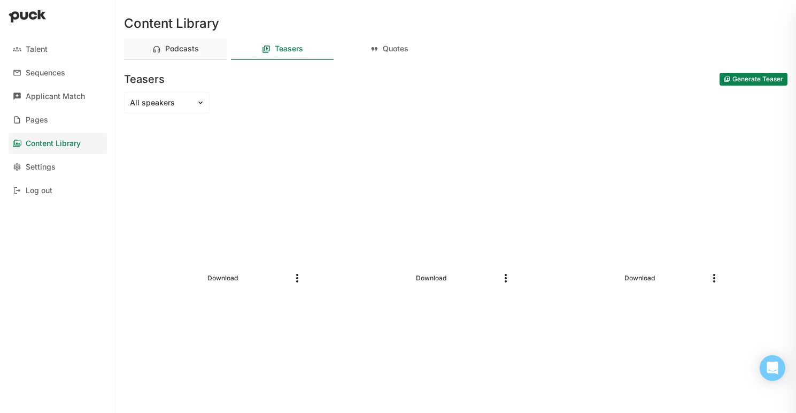
click at [159, 50] on img at bounding box center [156, 49] width 9 height 9
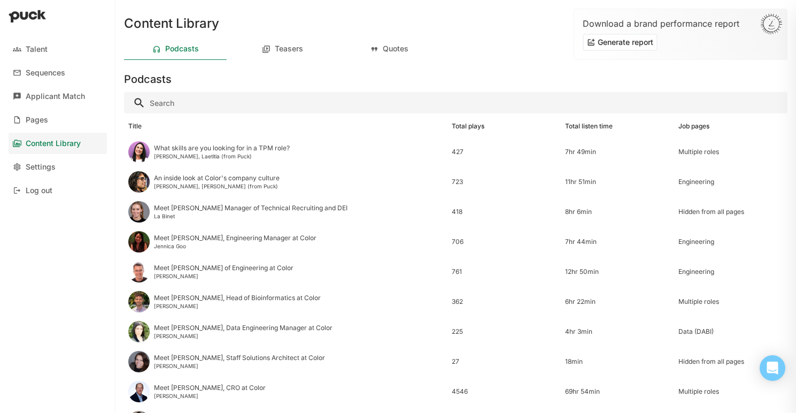
click at [178, 102] on input "Search" at bounding box center [455, 102] width 663 height 21
click at [285, 54] on div "Teasers" at bounding box center [282, 48] width 103 height 21
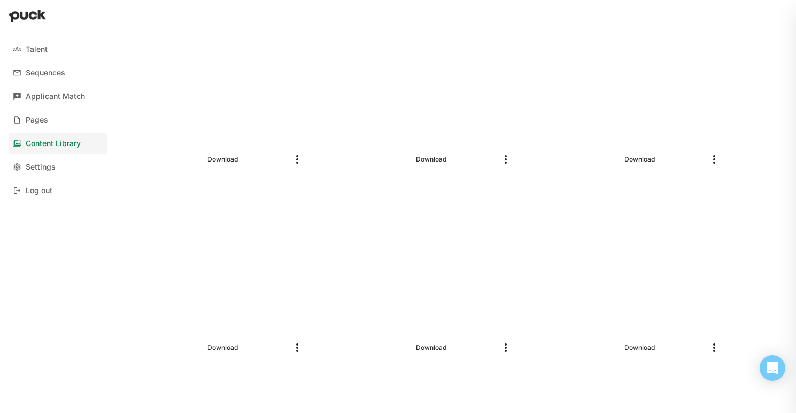
scroll to position [550, 0]
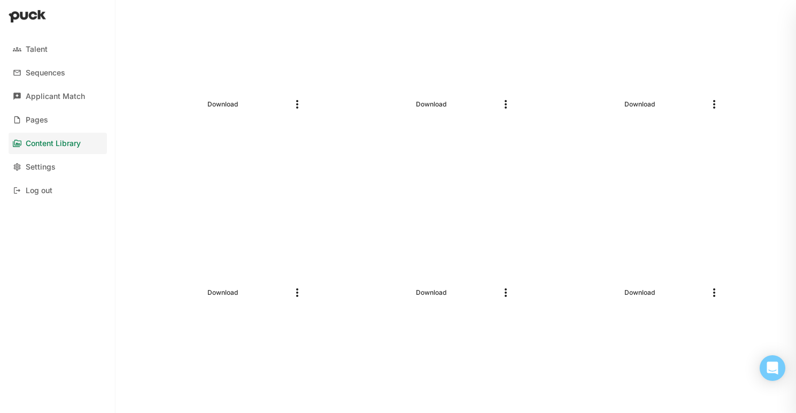
click at [507, 293] on img "More options" at bounding box center [505, 292] width 13 height 13
click at [549, 236] on div at bounding box center [639, 206] width 180 height 137
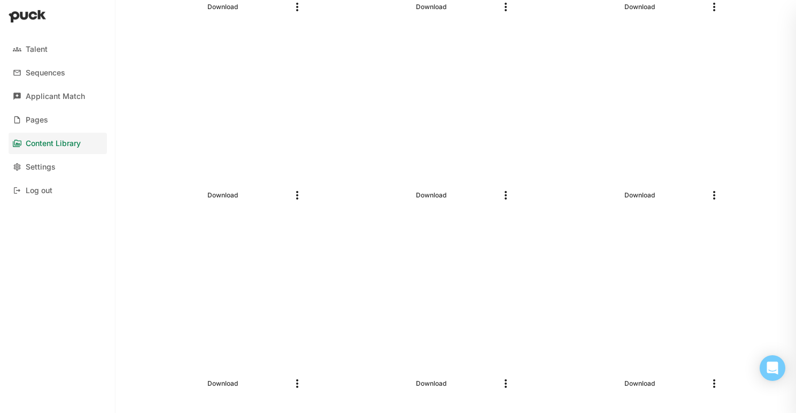
scroll to position [0, 0]
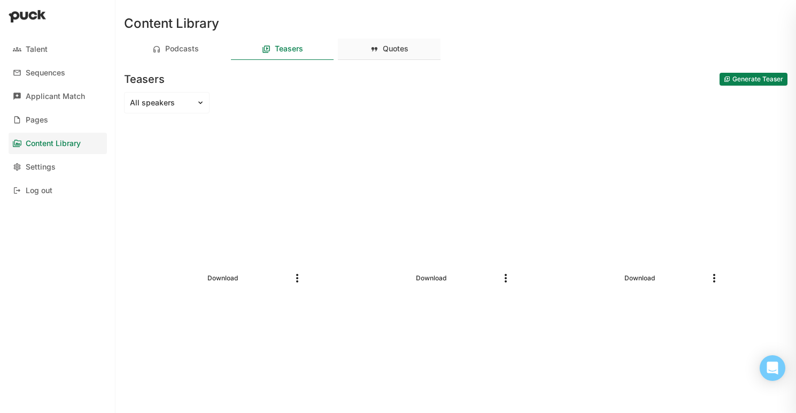
click at [398, 50] on div "Quotes" at bounding box center [396, 48] width 26 height 9
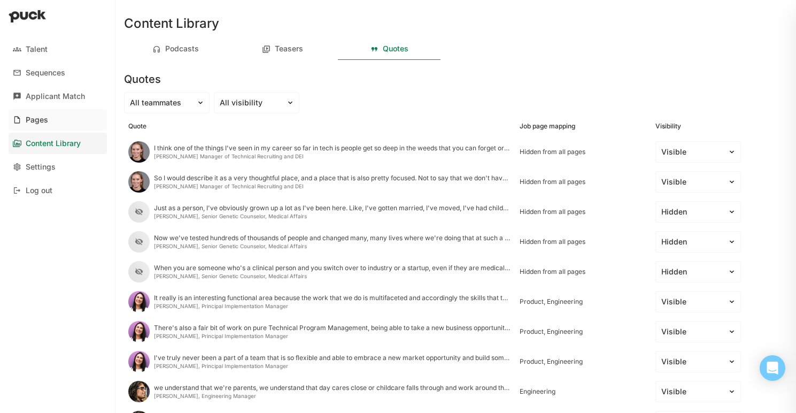
click at [38, 119] on div "Pages" at bounding box center [37, 119] width 22 height 9
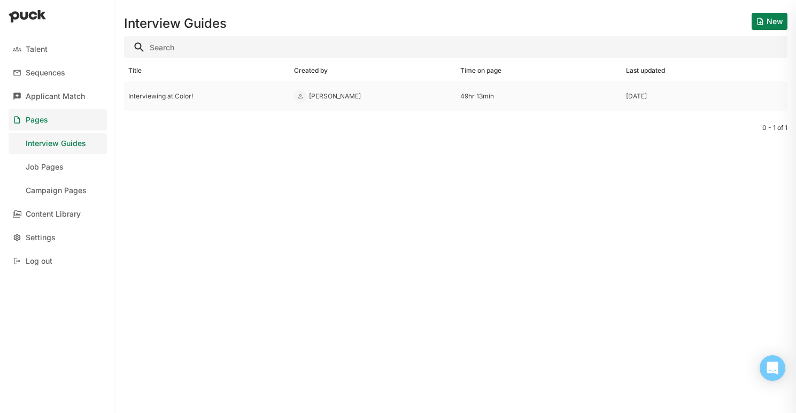
click at [189, 100] on div "Interviewing at Color!" at bounding box center [207, 96] width 166 height 30
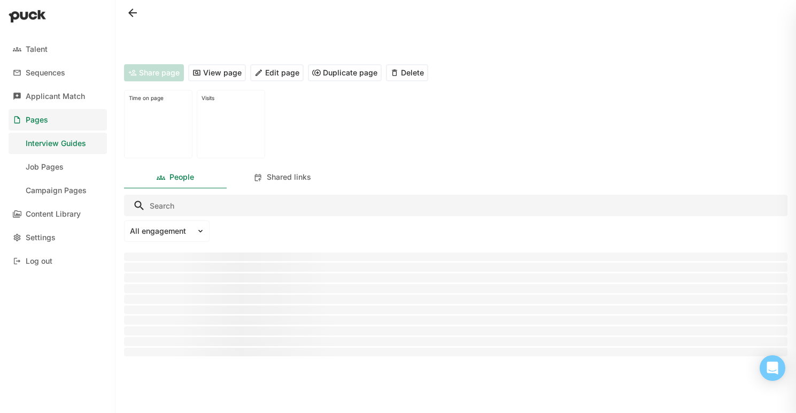
click at [216, 72] on button "View page" at bounding box center [217, 72] width 58 height 17
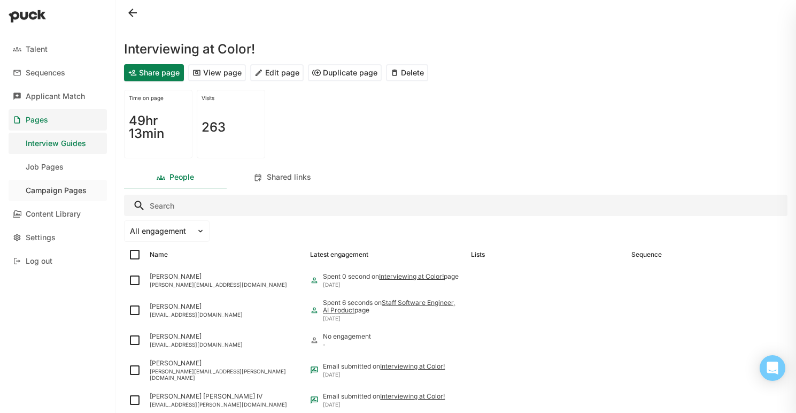
click at [48, 189] on div "Campaign Pages" at bounding box center [56, 190] width 61 height 9
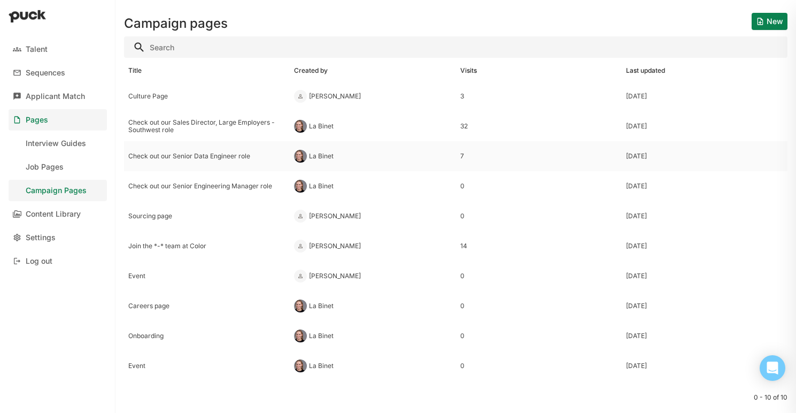
click at [205, 157] on div "Check out our Senior Data Engineer role" at bounding box center [206, 155] width 157 height 7
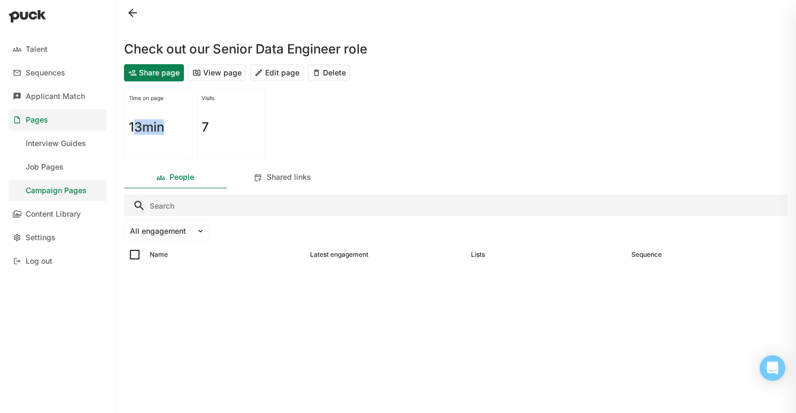
drag, startPoint x: 132, startPoint y: 129, endPoint x: 180, endPoint y: 126, distance: 48.2
click at [180, 126] on div "13min" at bounding box center [158, 127] width 59 height 52
drag, startPoint x: 214, startPoint y: 123, endPoint x: 178, endPoint y: 119, distance: 36.1
click at [178, 119] on div "Time on page 13min Visits 7" at bounding box center [455, 123] width 663 height 77
click at [216, 77] on button "View page" at bounding box center [217, 72] width 58 height 17
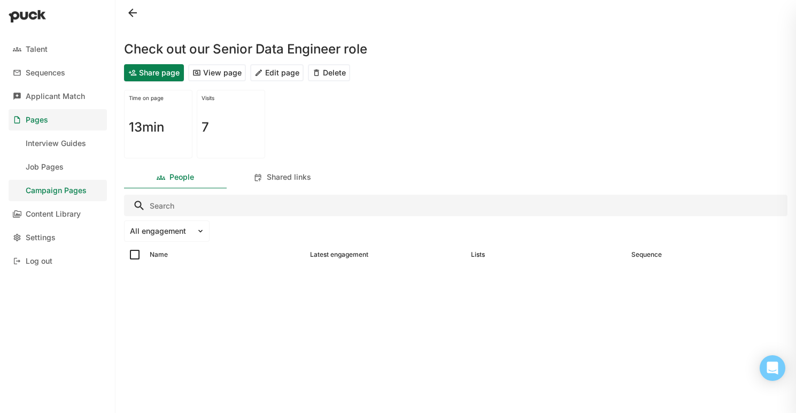
click at [127, 4] on div at bounding box center [455, 13] width 663 height 26
click at [129, 13] on button at bounding box center [132, 12] width 17 height 17
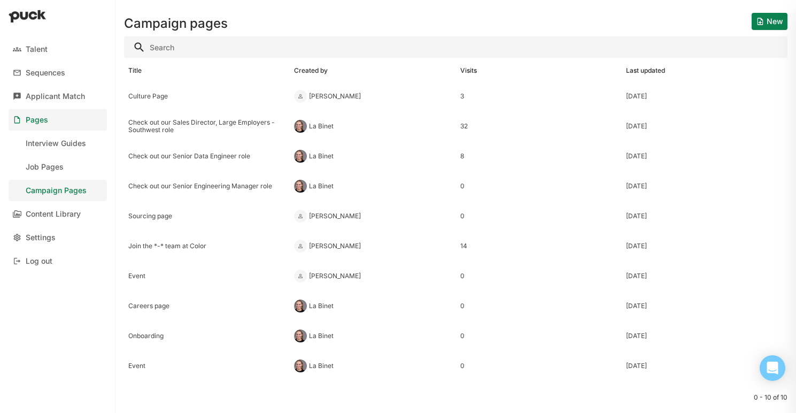
click at [758, 21] on button "New" at bounding box center [769, 21] width 36 height 17
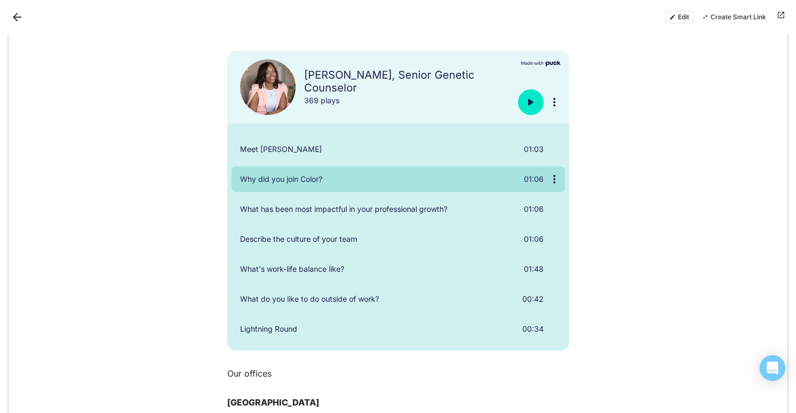
scroll to position [80, 0]
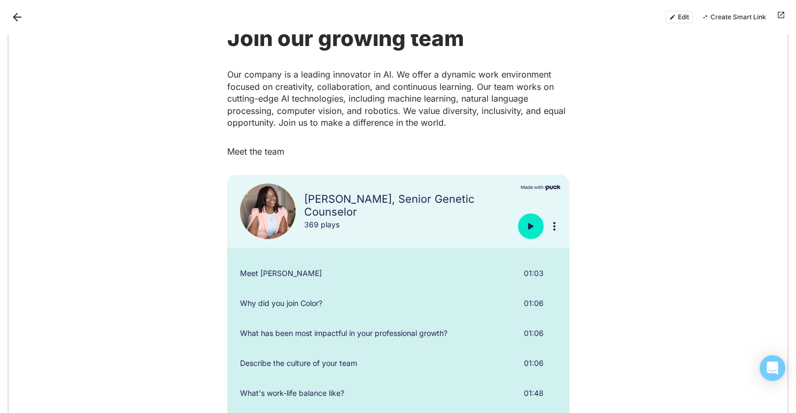
drag, startPoint x: 684, startPoint y: 18, endPoint x: 729, endPoint y: 28, distance: 46.7
click at [684, 18] on button "Edit" at bounding box center [679, 17] width 28 height 13
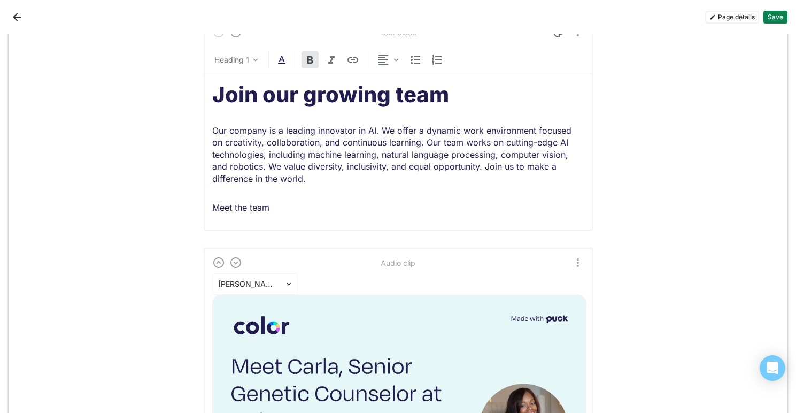
scroll to position [0, 0]
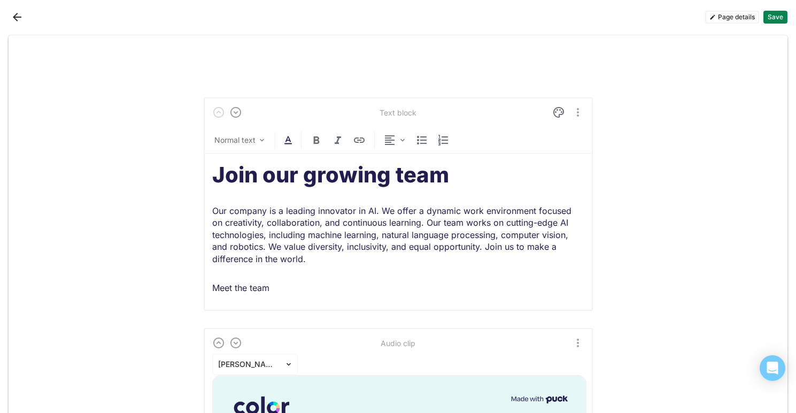
click at [285, 229] on p "Our company is a leading innovator in AI. We offer a dynamic work environment f…" at bounding box center [398, 235] width 372 height 60
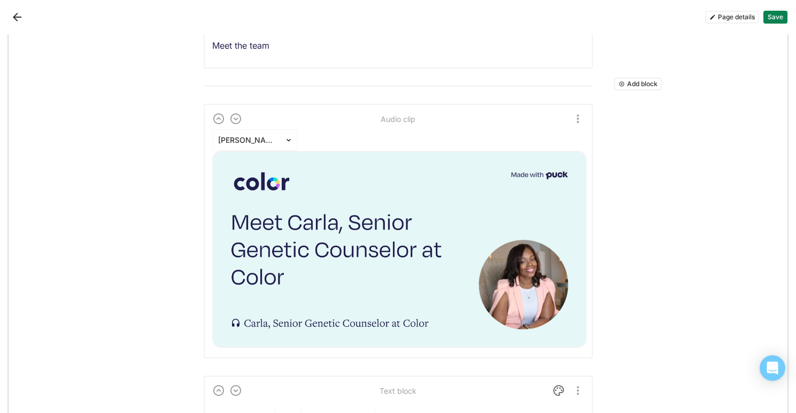
scroll to position [297, 0]
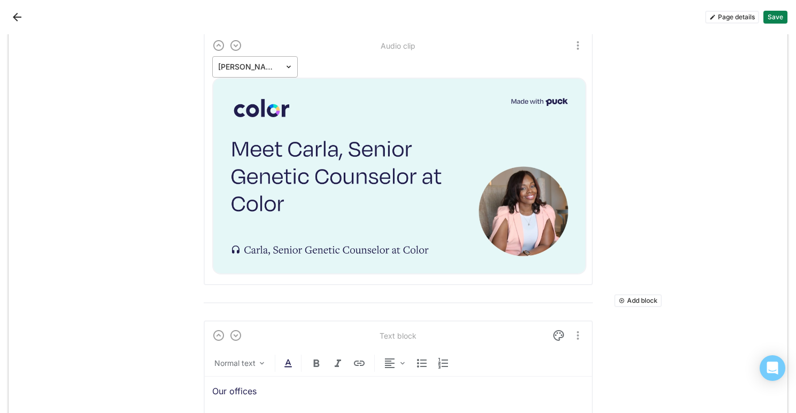
click at [289, 63] on div at bounding box center [290, 67] width 13 height 9
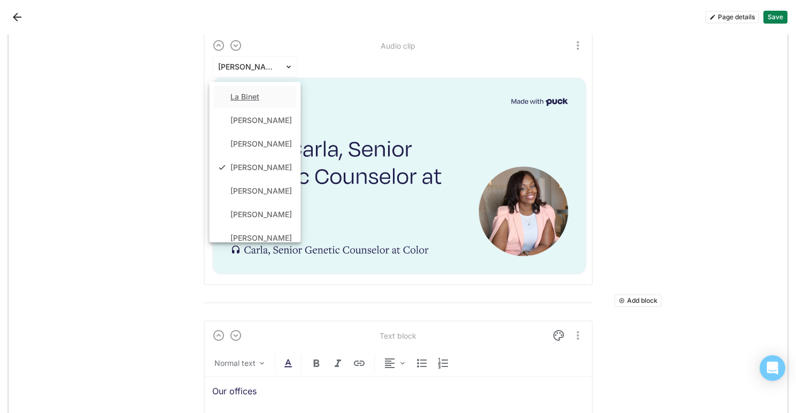
click at [338, 56] on div "La Binet, 1 of 13. 13 results available. Use Up and Down to choose options, pre…" at bounding box center [398, 166] width 372 height 220
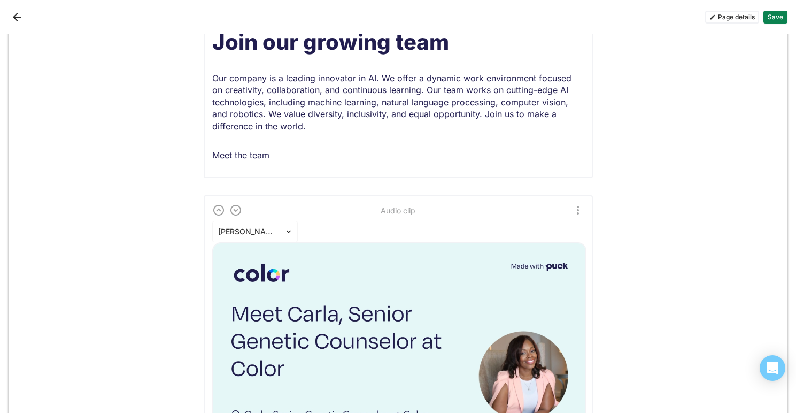
scroll to position [0, 0]
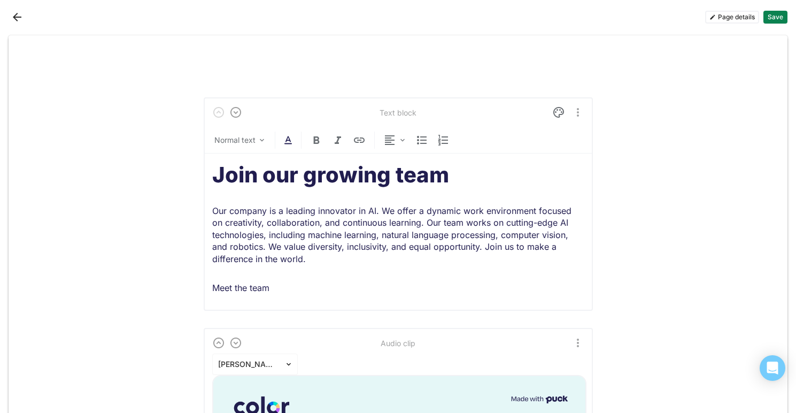
click at [21, 17] on button "Back" at bounding box center [17, 17] width 17 height 17
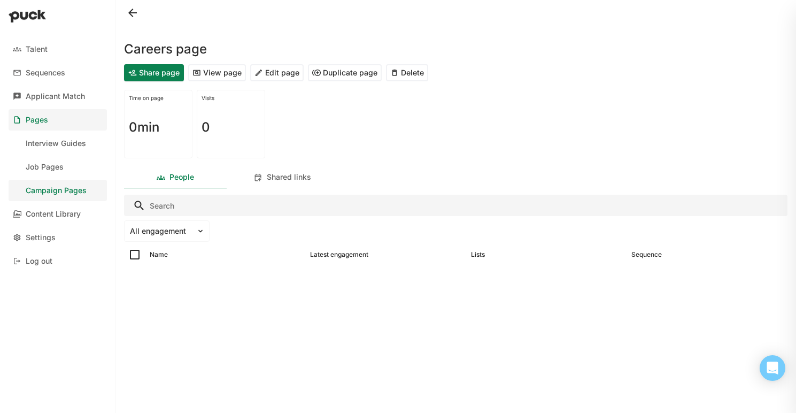
click at [154, 73] on button "Share page" at bounding box center [154, 72] width 60 height 17
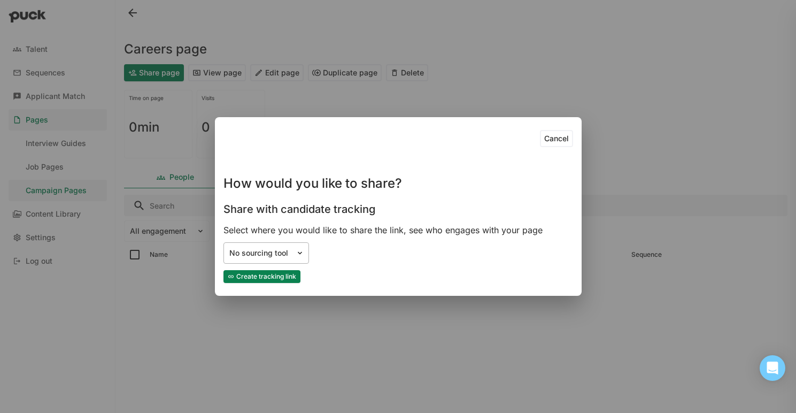
click at [294, 255] on div "No sourcing tool" at bounding box center [260, 252] width 72 height 11
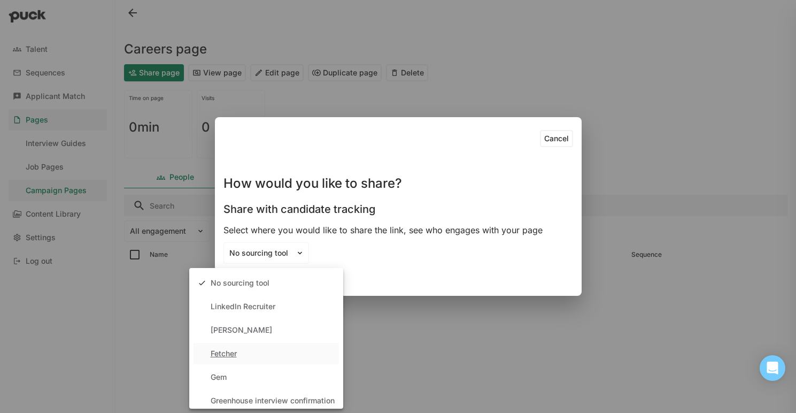
scroll to position [13, 0]
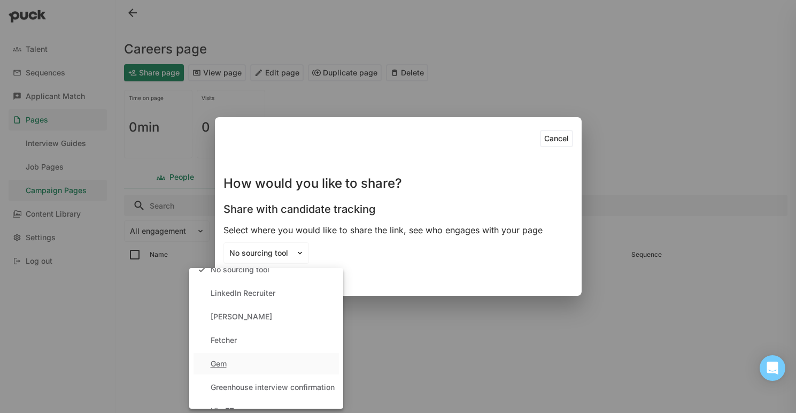
click at [217, 362] on div "Gem" at bounding box center [219, 363] width 16 height 9
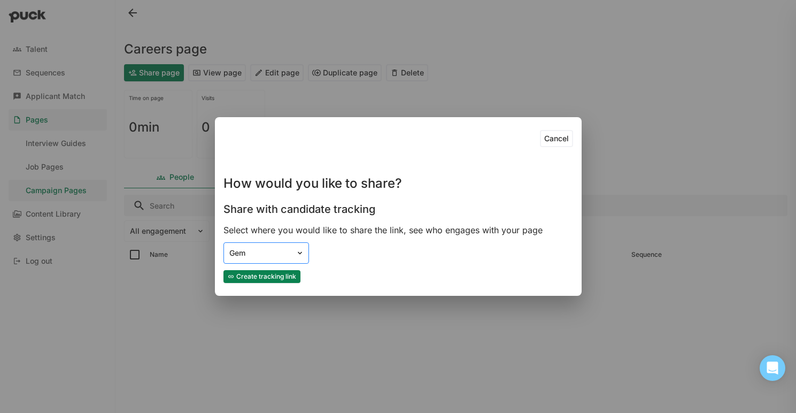
click at [277, 248] on div "Gem" at bounding box center [259, 252] width 61 height 9
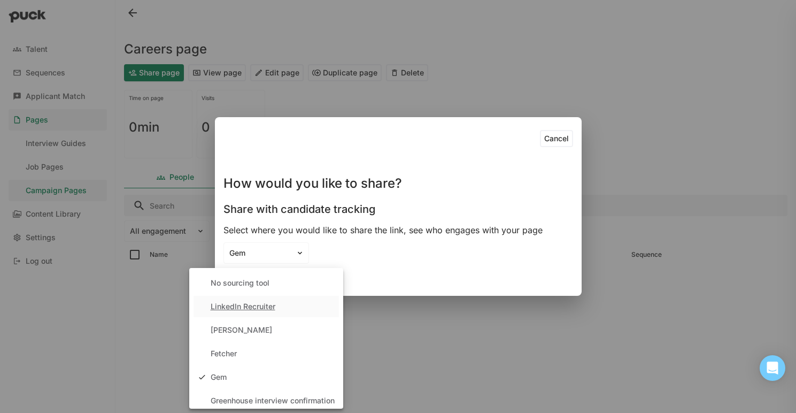
click at [238, 307] on div "LinkedIn Recruiter" at bounding box center [243, 306] width 65 height 9
click at [287, 254] on div "LinkedIn Recruiter" at bounding box center [259, 252] width 61 height 9
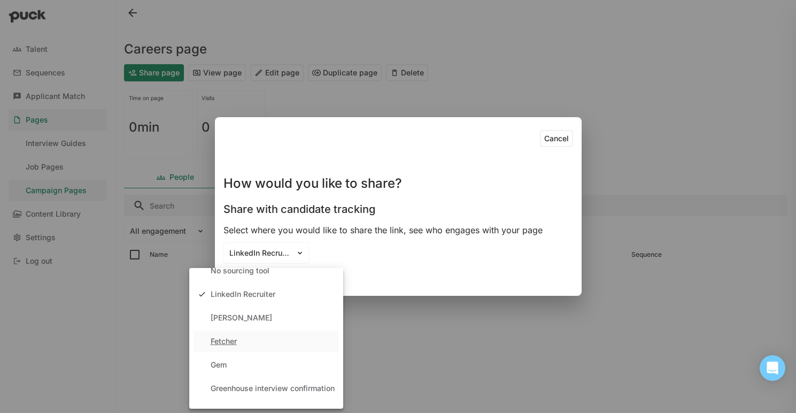
scroll to position [0, 0]
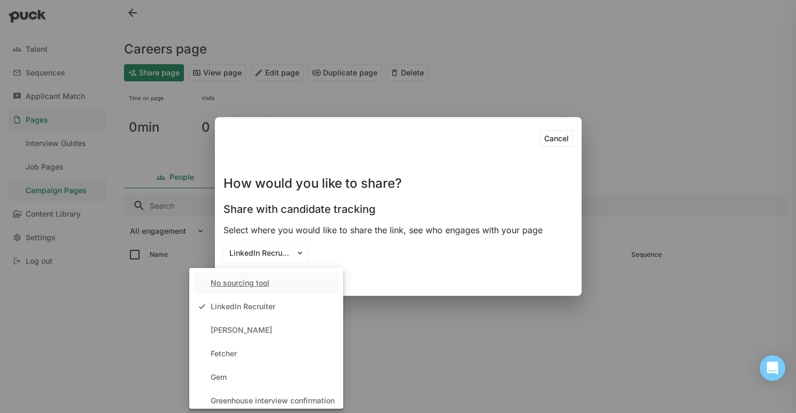
click at [396, 264] on div "Cancel How would you like to share? Share with candidate tracking Select where …" at bounding box center [397, 206] width 349 height 161
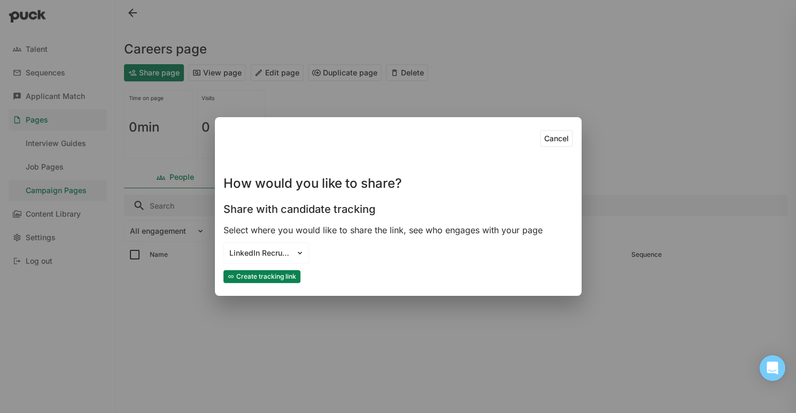
click at [558, 139] on button "Cancel" at bounding box center [556, 138] width 33 height 17
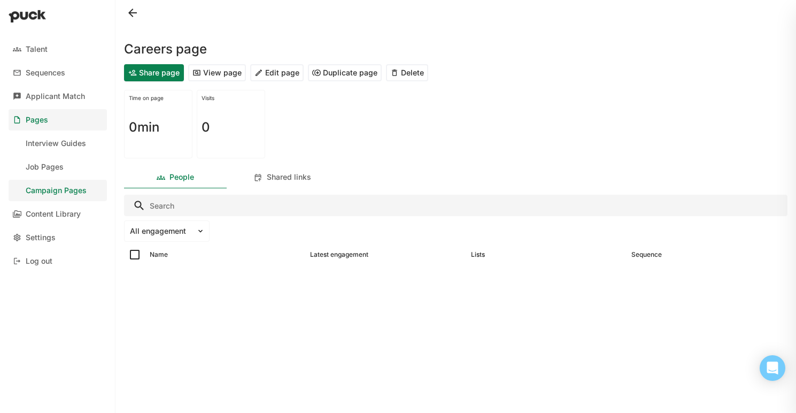
click at [134, 13] on button at bounding box center [132, 12] width 17 height 17
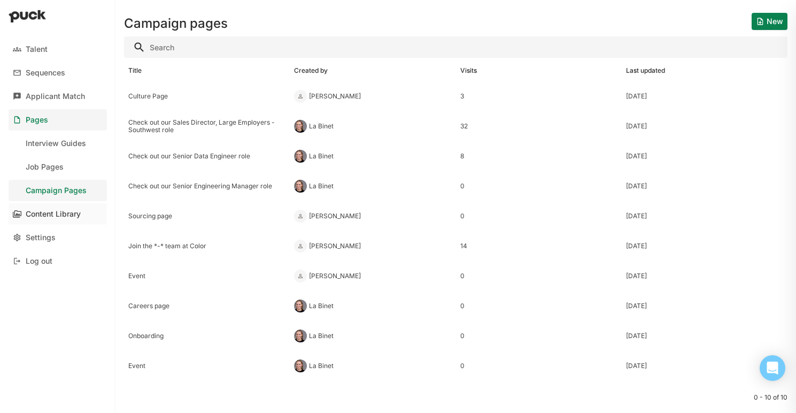
click at [53, 211] on div "Content Library" at bounding box center [53, 213] width 55 height 9
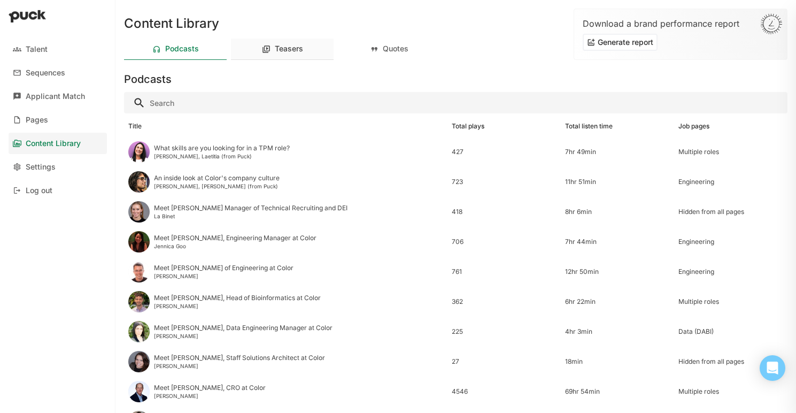
click at [294, 48] on div "Teasers" at bounding box center [289, 48] width 28 height 9
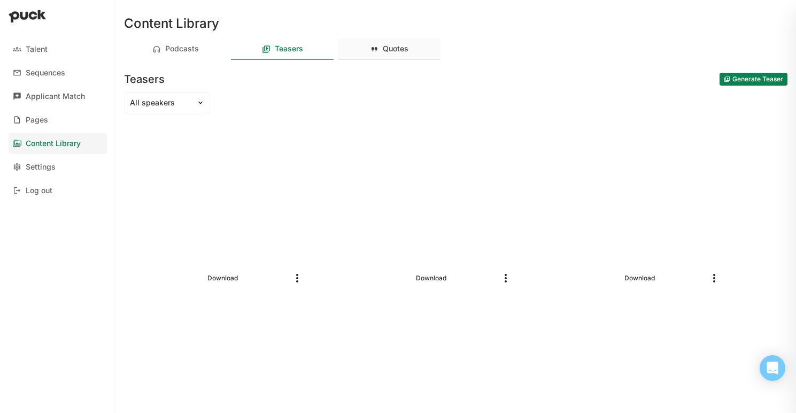
click at [399, 49] on div "Quotes" at bounding box center [396, 48] width 26 height 9
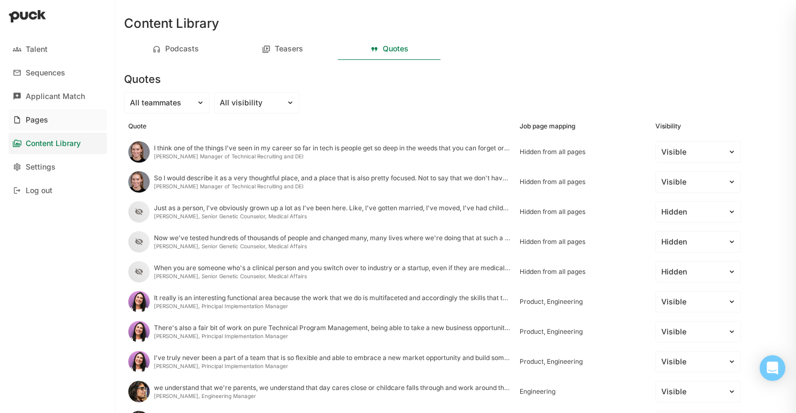
click at [37, 115] on div "Pages" at bounding box center [37, 119] width 22 height 9
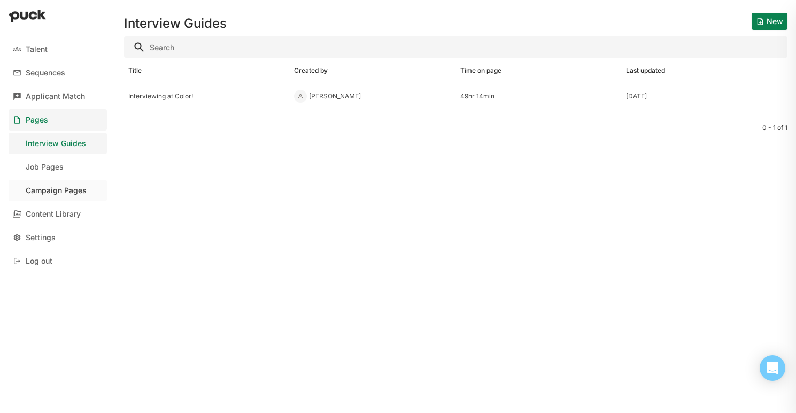
click at [67, 196] on link "Campaign Pages" at bounding box center [58, 190] width 98 height 21
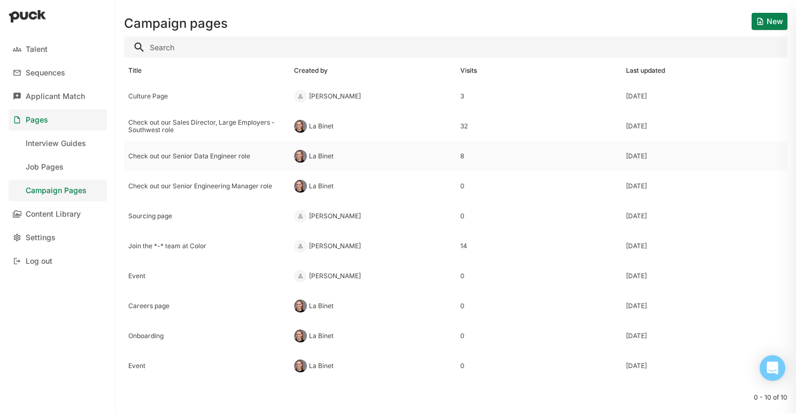
click at [202, 153] on div "Check out our Senior Data Engineer role" at bounding box center [206, 155] width 157 height 7
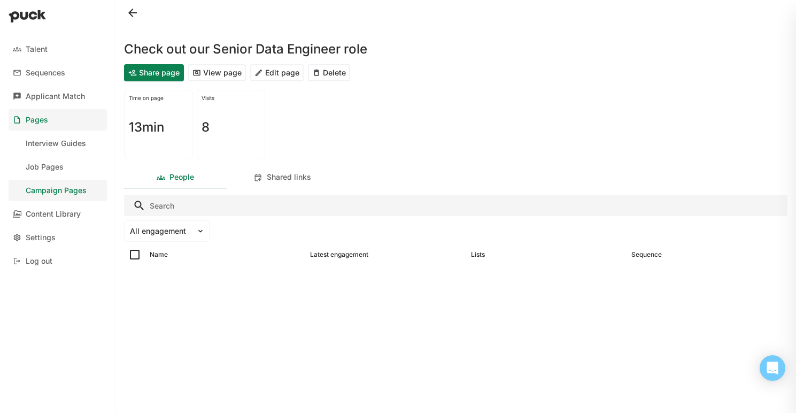
click at [222, 72] on button "View page" at bounding box center [217, 72] width 58 height 17
click at [277, 73] on button "Edit page" at bounding box center [276, 72] width 53 height 17
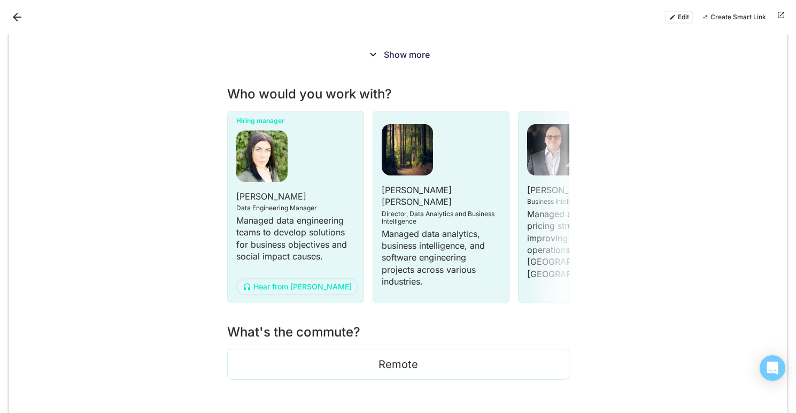
scroll to position [452, 0]
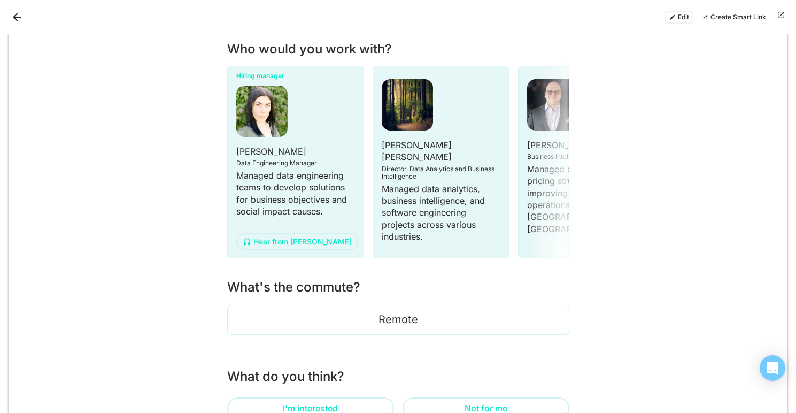
click at [680, 13] on button "Edit" at bounding box center [679, 17] width 28 height 13
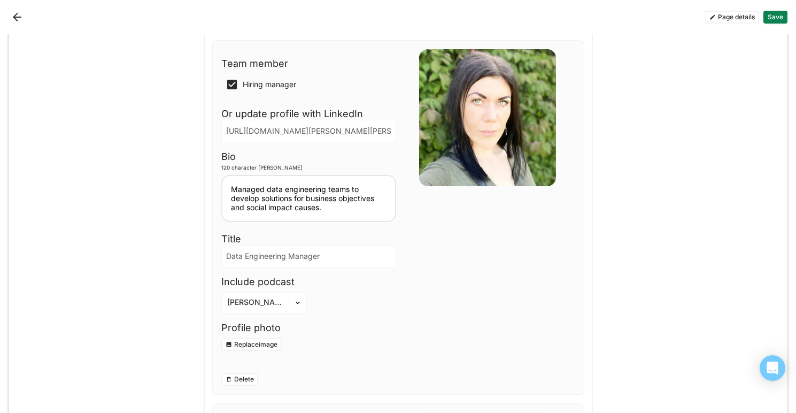
scroll to position [653, 0]
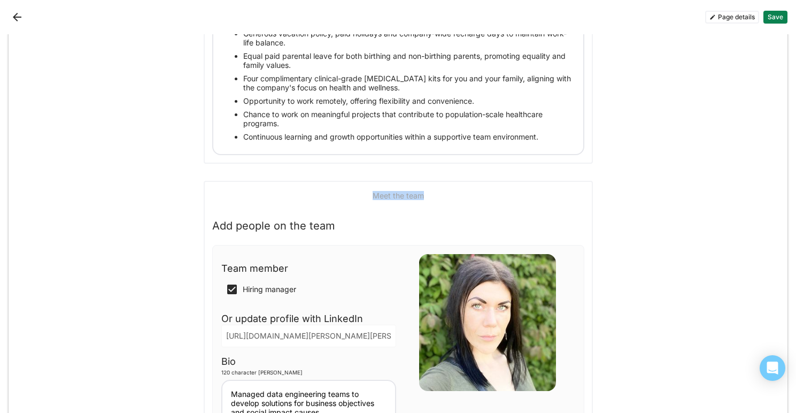
drag, startPoint x: 367, startPoint y: 203, endPoint x: 426, endPoint y: 205, distance: 58.8
click at [426, 202] on div "Meet the team" at bounding box center [398, 195] width 372 height 13
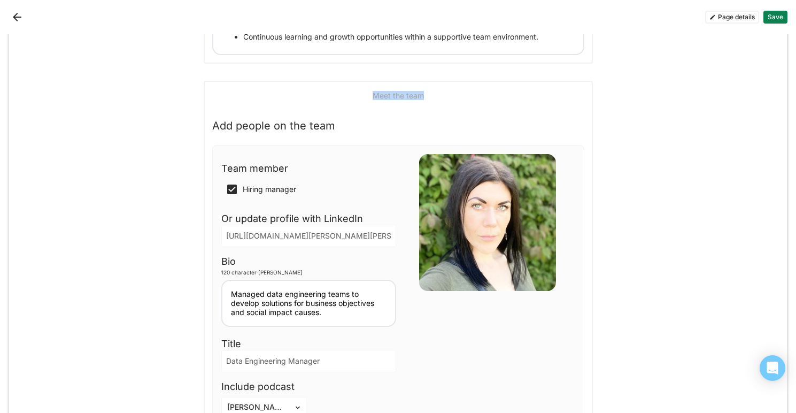
scroll to position [760, 0]
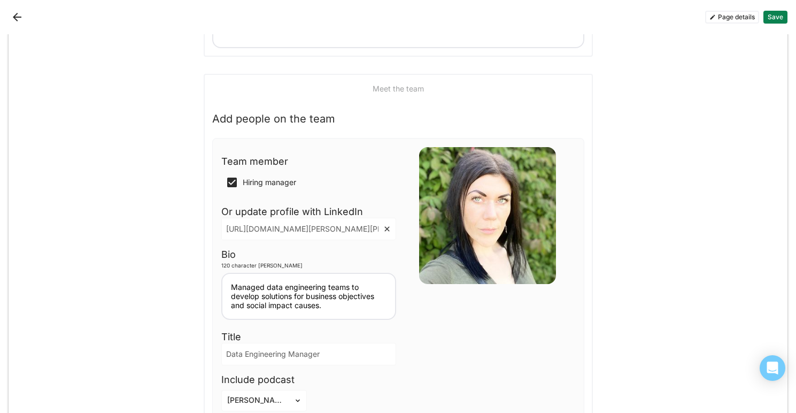
click at [256, 239] on input "[URL][DOMAIN_NAME][PERSON_NAME][PERSON_NAME]" at bounding box center [302, 228] width 161 height 21
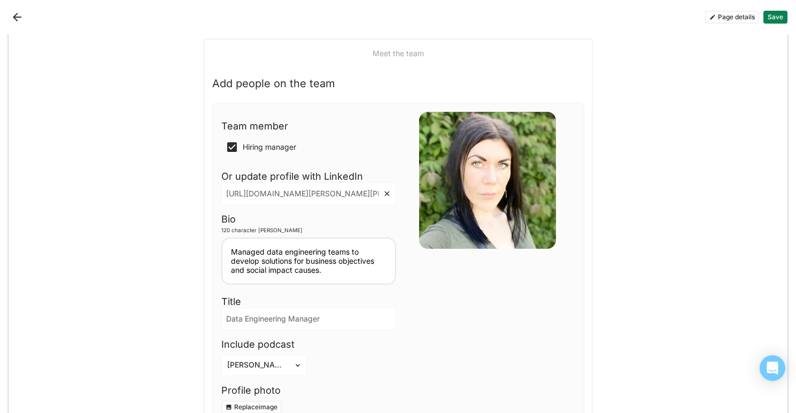
scroll to position [802, 0]
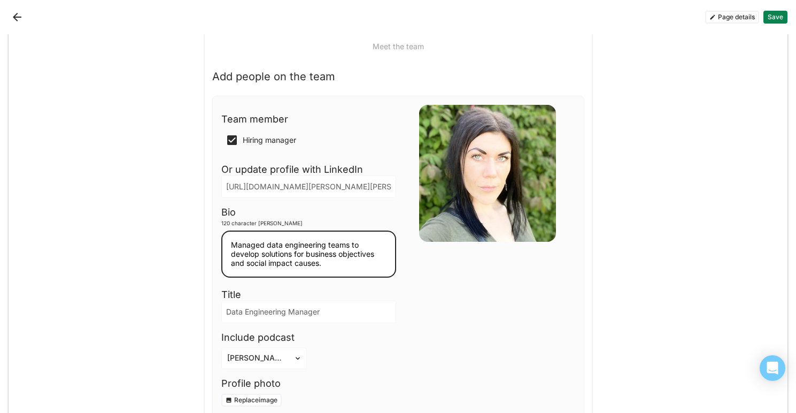
click at [304, 269] on textarea "Managed data engineering teams to develop solutions for business objectives and…" at bounding box center [308, 253] width 175 height 47
drag, startPoint x: 316, startPoint y: 273, endPoint x: 222, endPoint y: 254, distance: 96.4
click at [222, 254] on textarea "Managed data engineering teams to develop solutions for business objectives and…" at bounding box center [308, 253] width 175 height 47
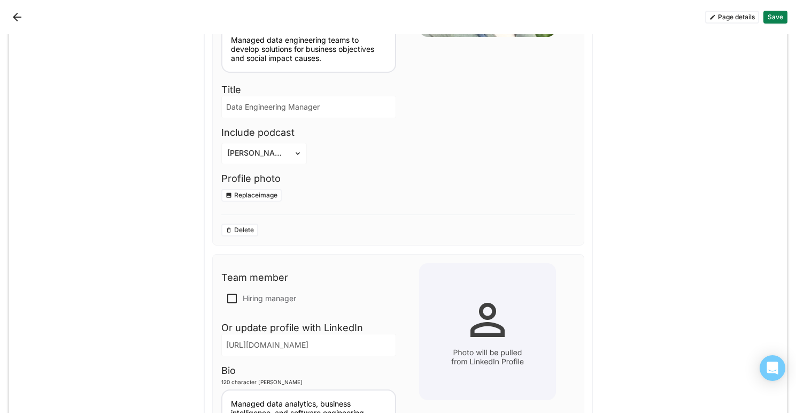
scroll to position [691, 0]
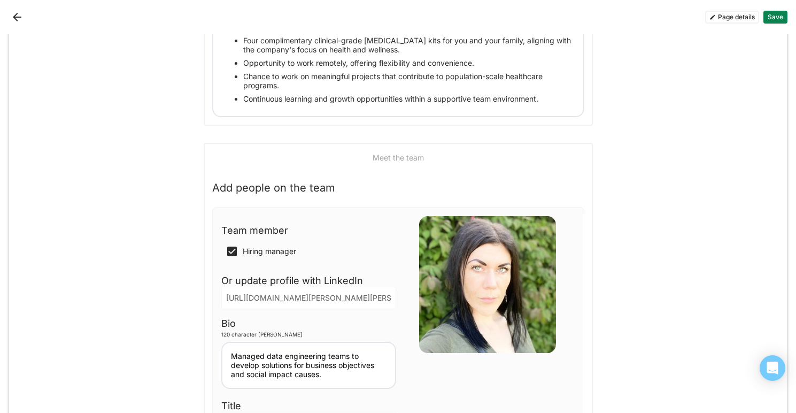
click at [17, 15] on button "Back" at bounding box center [17, 17] width 17 height 17
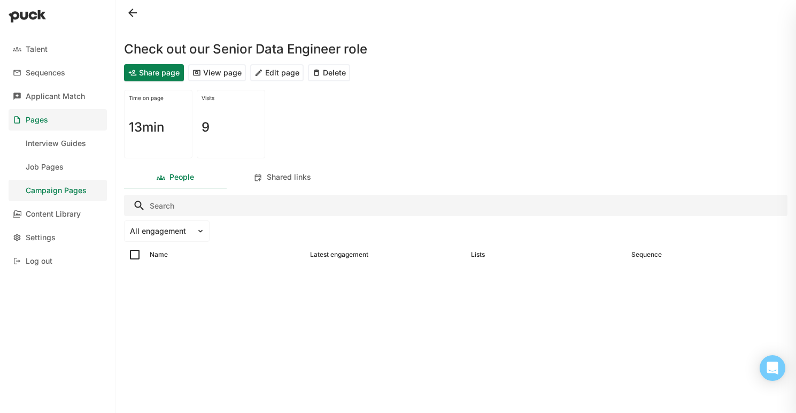
click at [135, 14] on button at bounding box center [132, 12] width 17 height 17
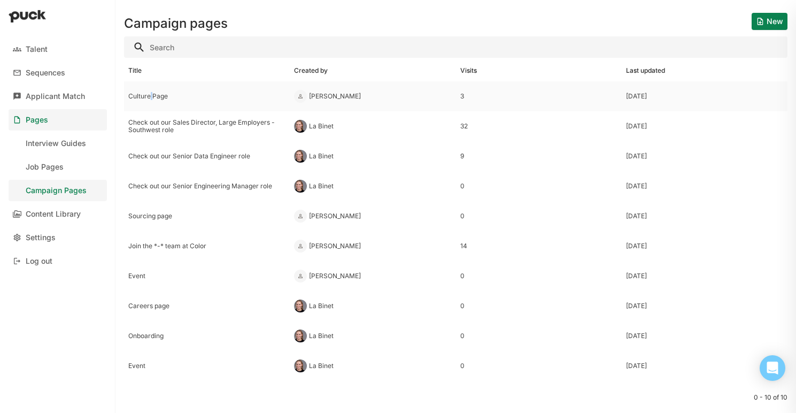
click at [151, 99] on div "Culture Page" at bounding box center [206, 95] width 157 height 7
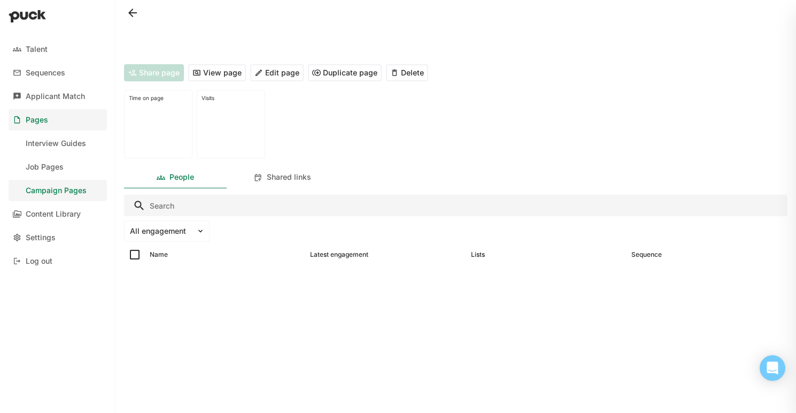
click at [267, 69] on button "Edit page" at bounding box center [276, 72] width 53 height 17
click at [134, 13] on button at bounding box center [132, 12] width 17 height 17
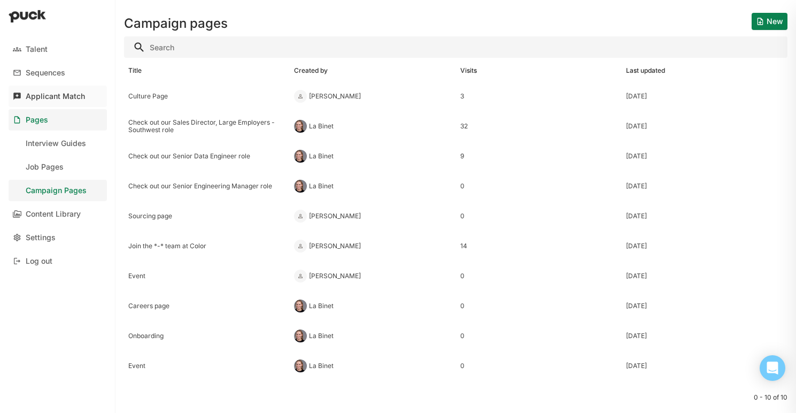
click at [51, 99] on div "Applicant Match" at bounding box center [55, 96] width 59 height 9
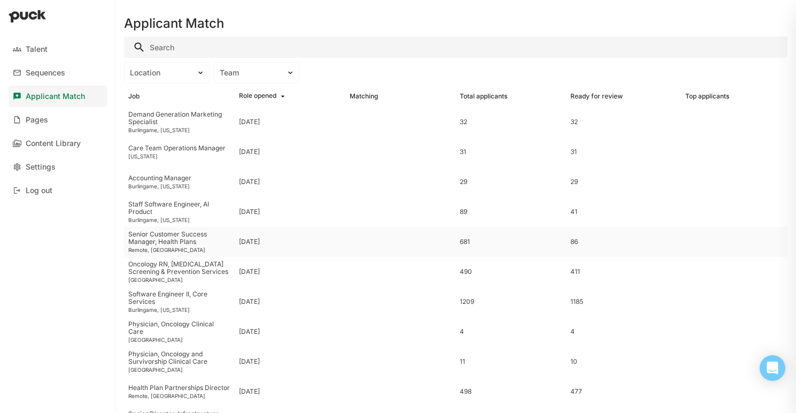
click at [159, 242] on div "Senior Customer Success Manager, Health Plans" at bounding box center [179, 237] width 102 height 15
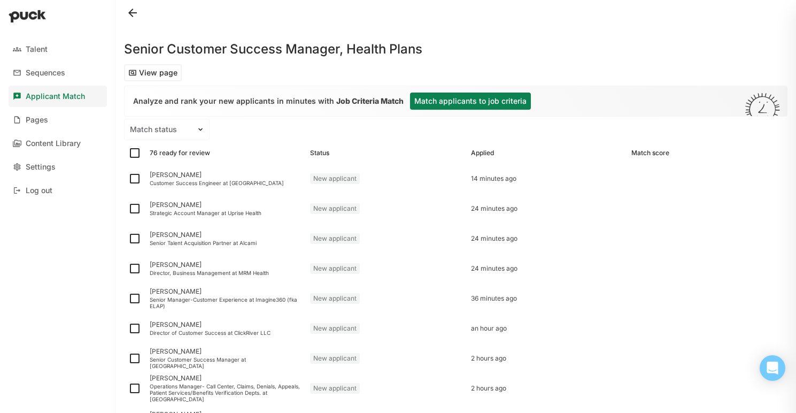
click at [445, 104] on button "Match applicants to job criteria" at bounding box center [470, 100] width 121 height 17
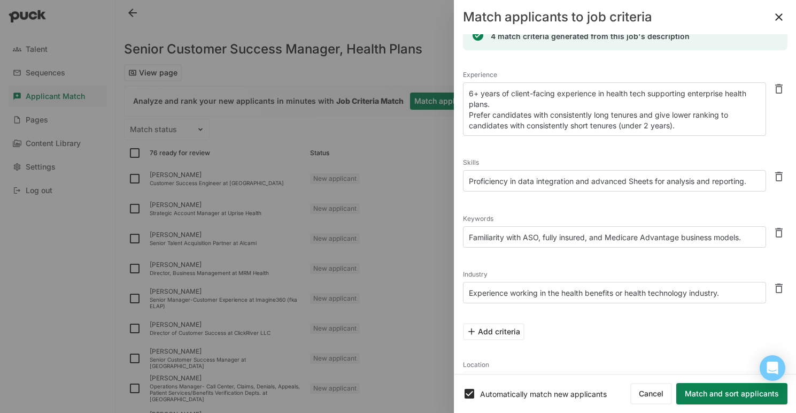
scroll to position [27, 0]
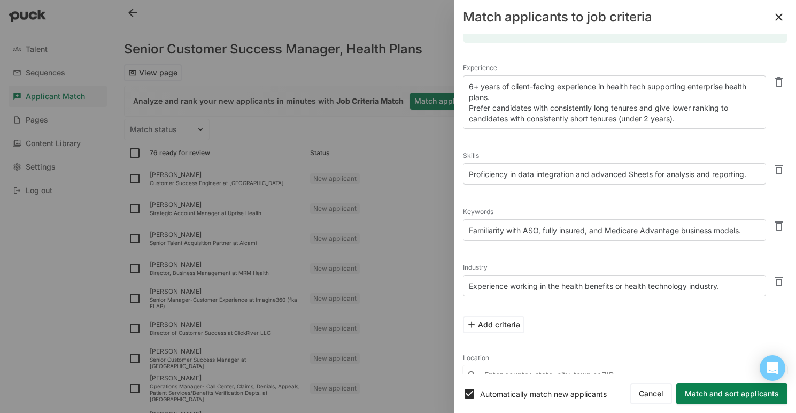
click at [662, 110] on textarea "6+ years of client-facing experience in health tech supporting enterprise healt…" at bounding box center [614, 101] width 303 height 53
click at [681, 115] on textarea "6+ years of client-facing experience in health tech supporting enterprise healt…" at bounding box center [614, 101] width 303 height 53
type textarea "6+ years of client-facing experience in health tech supporting enterprise healt…"
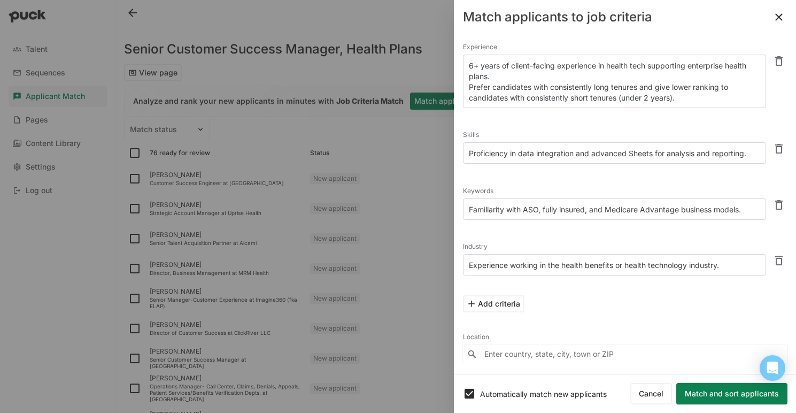
scroll to position [61, 0]
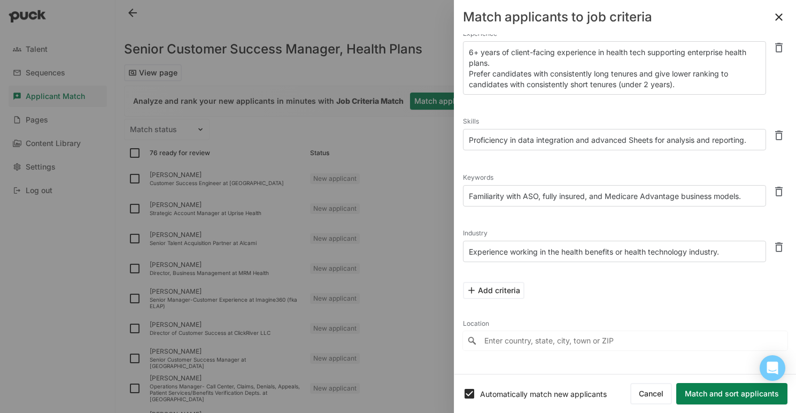
click at [569, 340] on input "Enter country, state, city, town or ZIP" at bounding box center [625, 340] width 324 height 19
click at [534, 248] on div "[US_STATE], [GEOGRAPHIC_DATA]" at bounding box center [530, 248] width 122 height 9
type input "Burlingame, [US_STATE], [GEOGRAPHIC_DATA]"
drag, startPoint x: 669, startPoint y: 343, endPoint x: 651, endPoint y: 345, distance: 18.3
click at [669, 342] on input "50" at bounding box center [708, 341] width 157 height 21
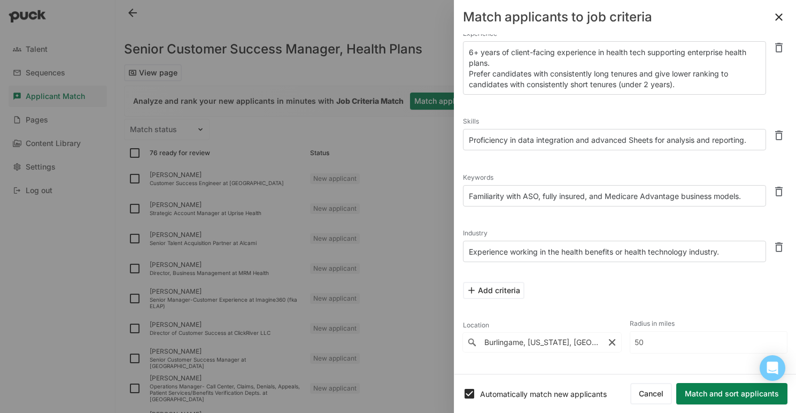
click at [634, 342] on input "50" at bounding box center [708, 341] width 157 height 21
type input "40"
click at [684, 310] on div "Location 3 results are available. Use up and down arrows to review and enter to…" at bounding box center [625, 334] width 324 height 55
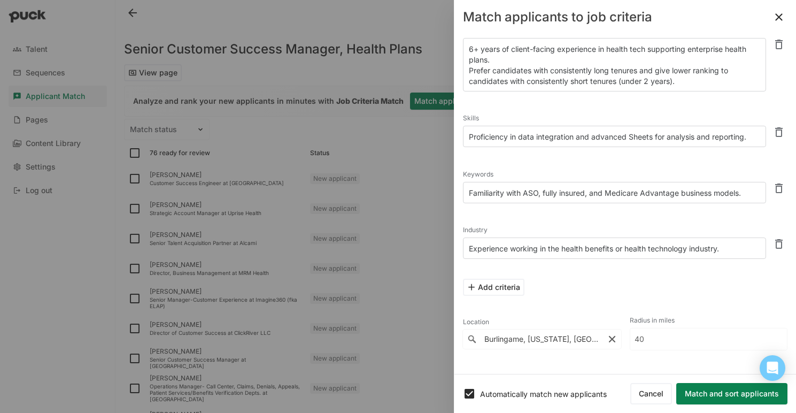
click at [775, 17] on button at bounding box center [778, 17] width 17 height 17
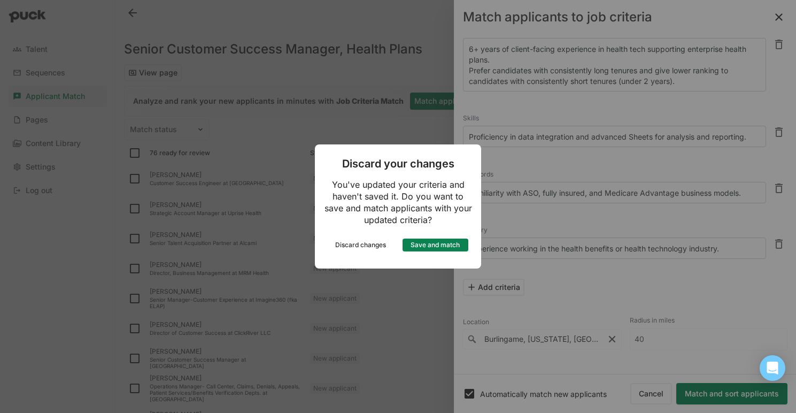
click at [366, 247] on button "Discard changes" at bounding box center [361, 244] width 66 height 13
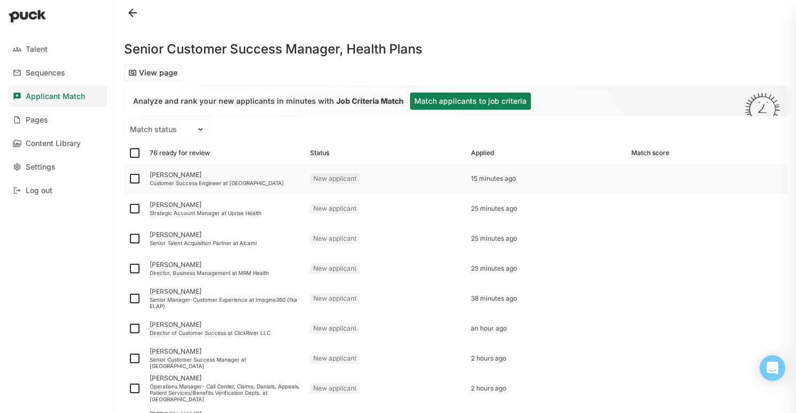
click at [191, 176] on div "[PERSON_NAME]" at bounding box center [226, 174] width 152 height 7
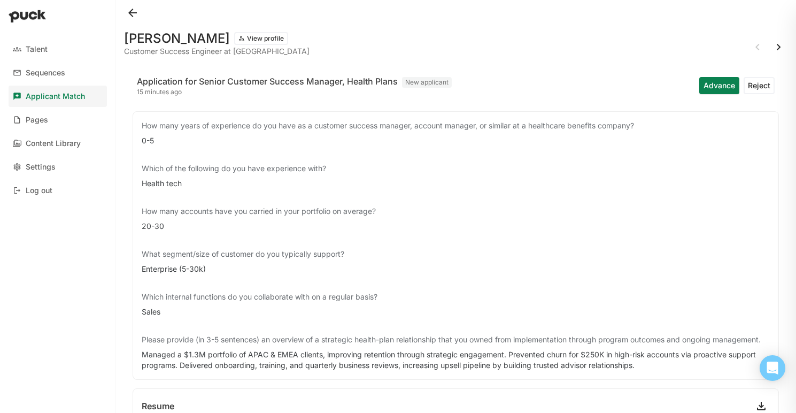
click at [134, 12] on button at bounding box center [132, 12] width 17 height 17
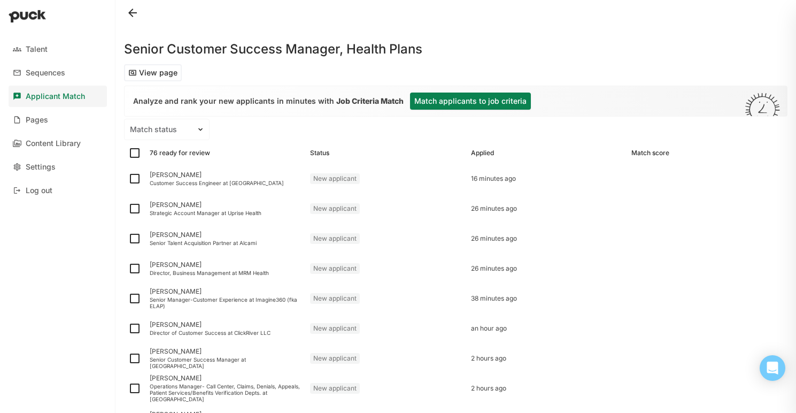
click at [128, 13] on button at bounding box center [132, 12] width 17 height 17
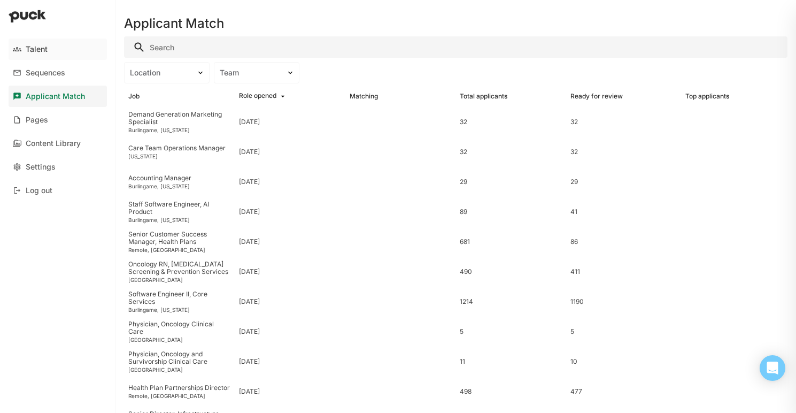
click at [38, 51] on div "Talent" at bounding box center [37, 49] width 22 height 9
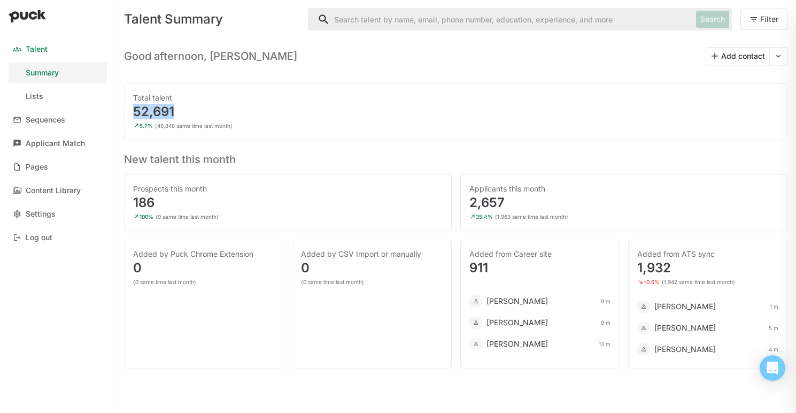
drag, startPoint x: 177, startPoint y: 107, endPoint x: 128, endPoint y: 110, distance: 48.7
click at [128, 110] on div "Total talent 52,691 5.7% (49,848 same time last month)" at bounding box center [455, 111] width 663 height 57
drag, startPoint x: 684, startPoint y: 258, endPoint x: 642, endPoint y: 255, distance: 42.3
click at [642, 255] on div "Added from ATS sync" at bounding box center [707, 253] width 141 height 11
click at [346, 19] on input "Search" at bounding box center [499, 19] width 383 height 21
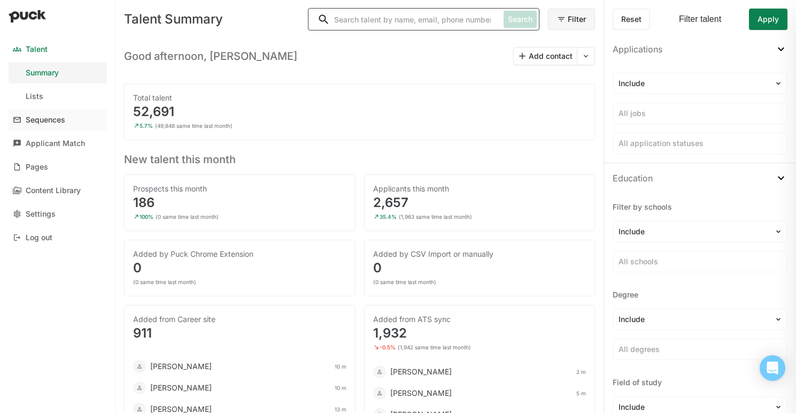
click at [45, 122] on div "Sequences" at bounding box center [46, 119] width 40 height 9
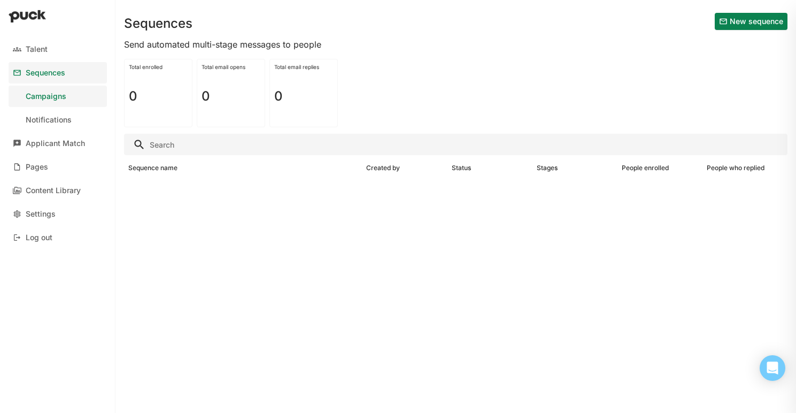
click at [737, 22] on button "New sequence" at bounding box center [750, 21] width 73 height 17
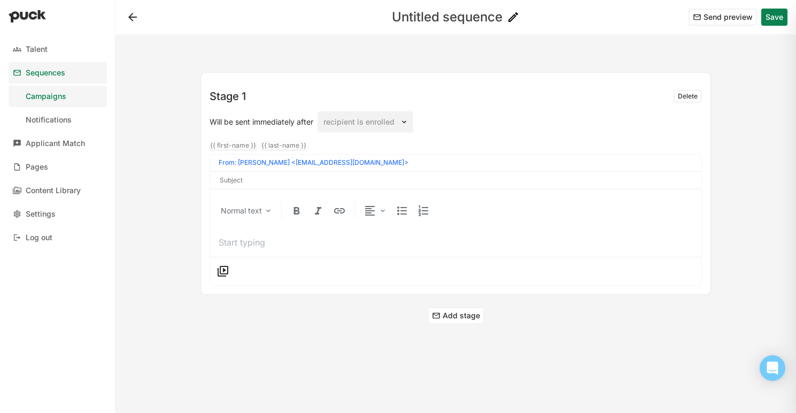
click at [132, 13] on button at bounding box center [132, 17] width 17 height 17
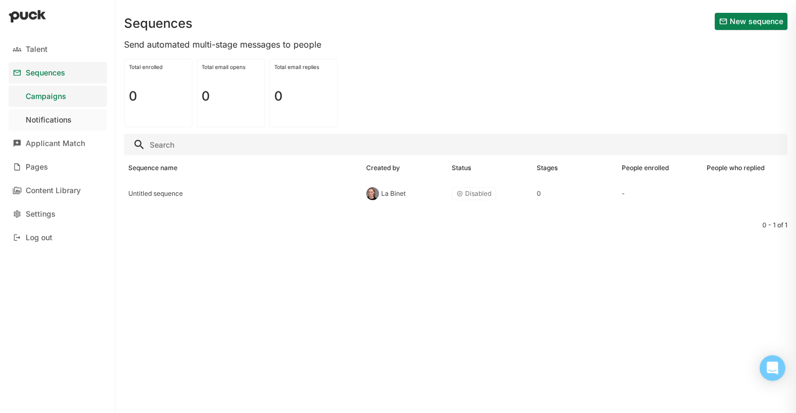
click at [28, 119] on div "Notifications" at bounding box center [49, 119] width 46 height 9
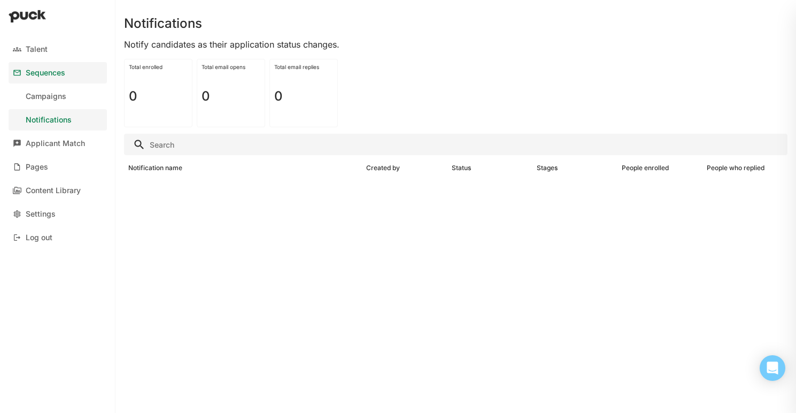
click at [52, 74] on div "Sequences" at bounding box center [46, 72] width 40 height 9
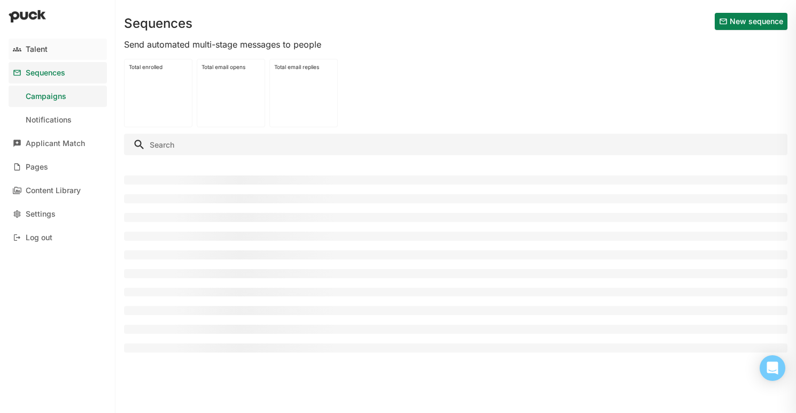
click at [44, 49] on div "Talent" at bounding box center [37, 49] width 22 height 9
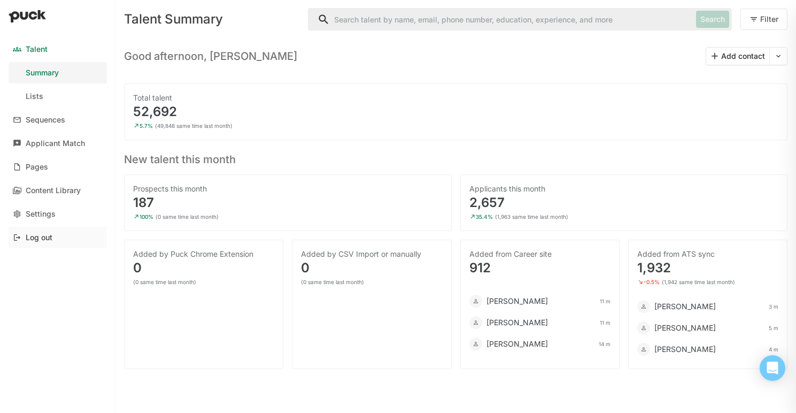
click at [41, 238] on div "Log out" at bounding box center [39, 237] width 27 height 9
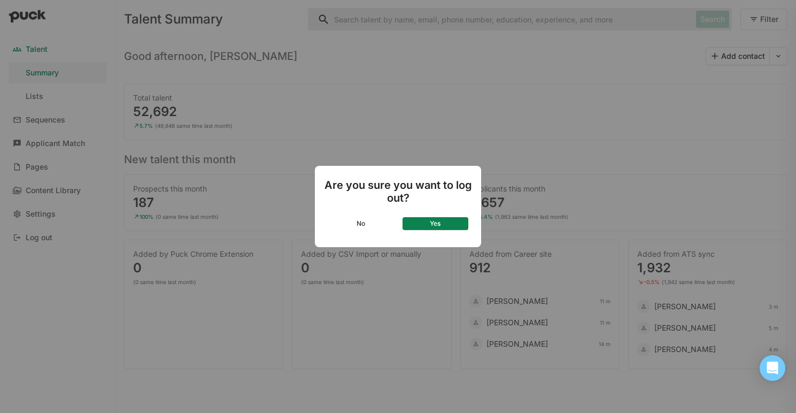
click at [375, 223] on button "No" at bounding box center [361, 223] width 66 height 13
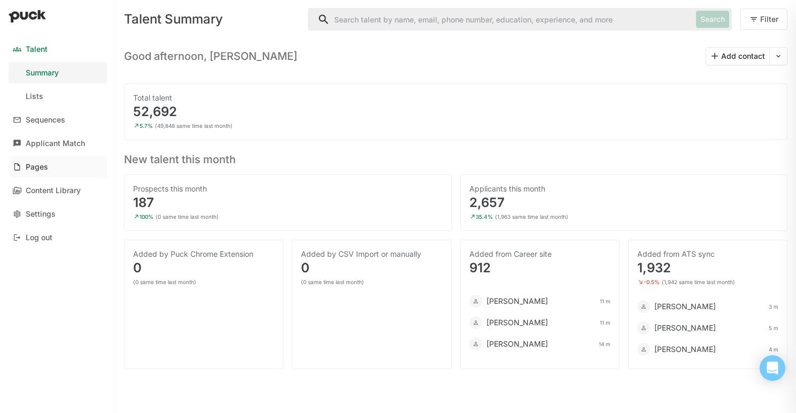
click at [43, 169] on div "Pages" at bounding box center [37, 166] width 22 height 9
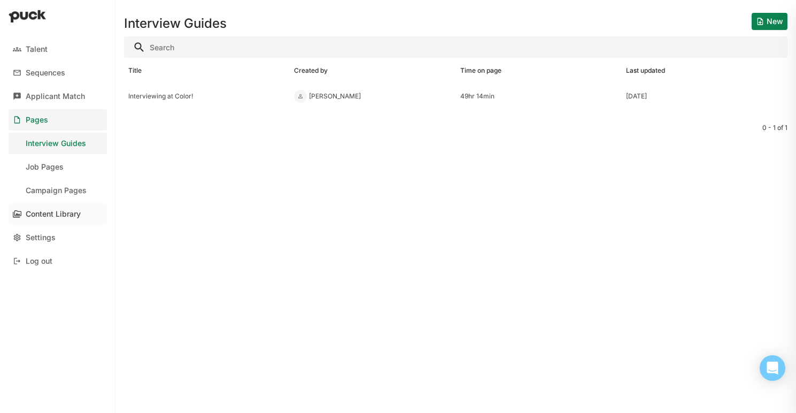
click at [53, 215] on div "Content Library" at bounding box center [53, 213] width 55 height 9
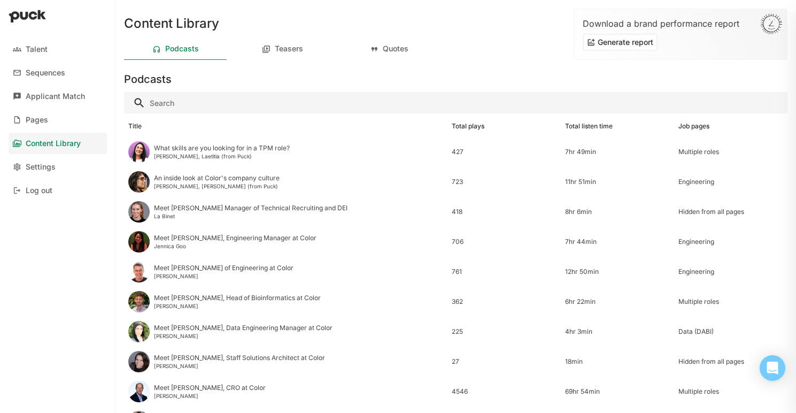
drag, startPoint x: 175, startPoint y: 72, endPoint x: 503, endPoint y: 21, distance: 331.4
click at [503, 21] on div "Content Library Podcasts Teasers Quotes Download a brand performance report Gen…" at bounding box center [455, 206] width 680 height 413
